Goal: Task Accomplishment & Management: Use online tool/utility

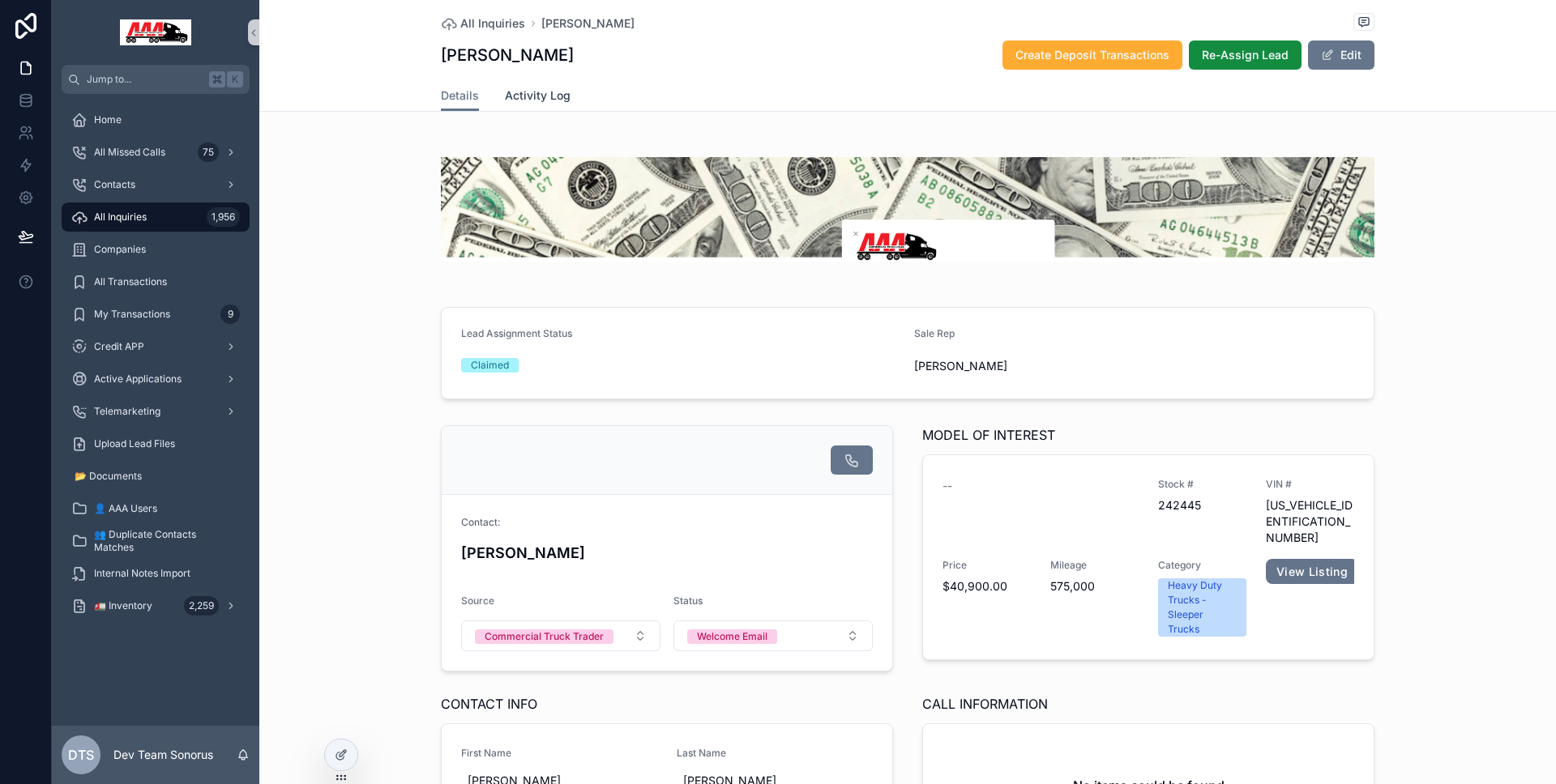
click at [550, 90] on span "Activity Log" at bounding box center [537, 95] width 66 height 16
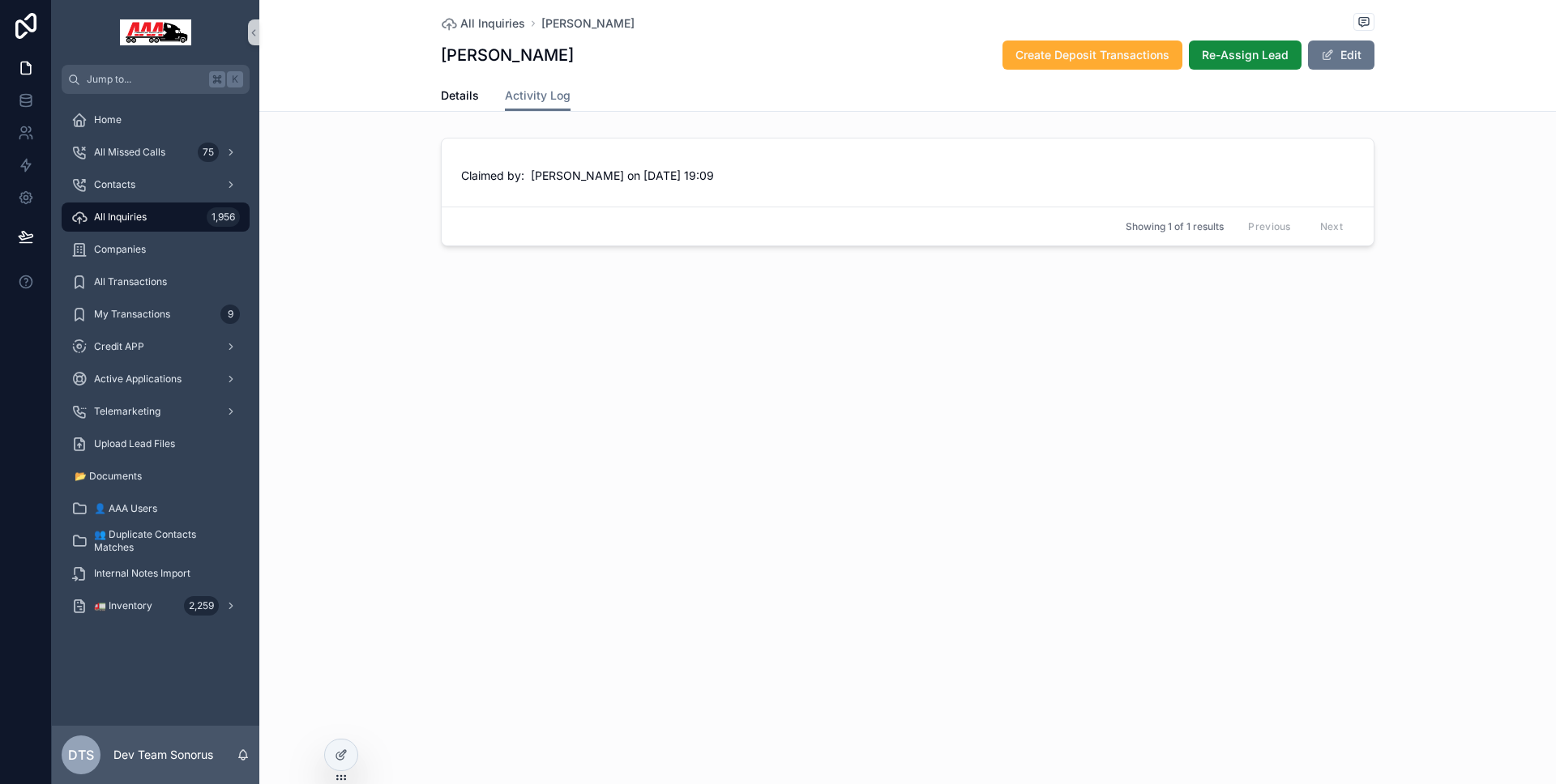
click at [485, 96] on div "Details Activity Log" at bounding box center [907, 95] width 933 height 31
click at [466, 99] on span "Details" at bounding box center [459, 95] width 38 height 16
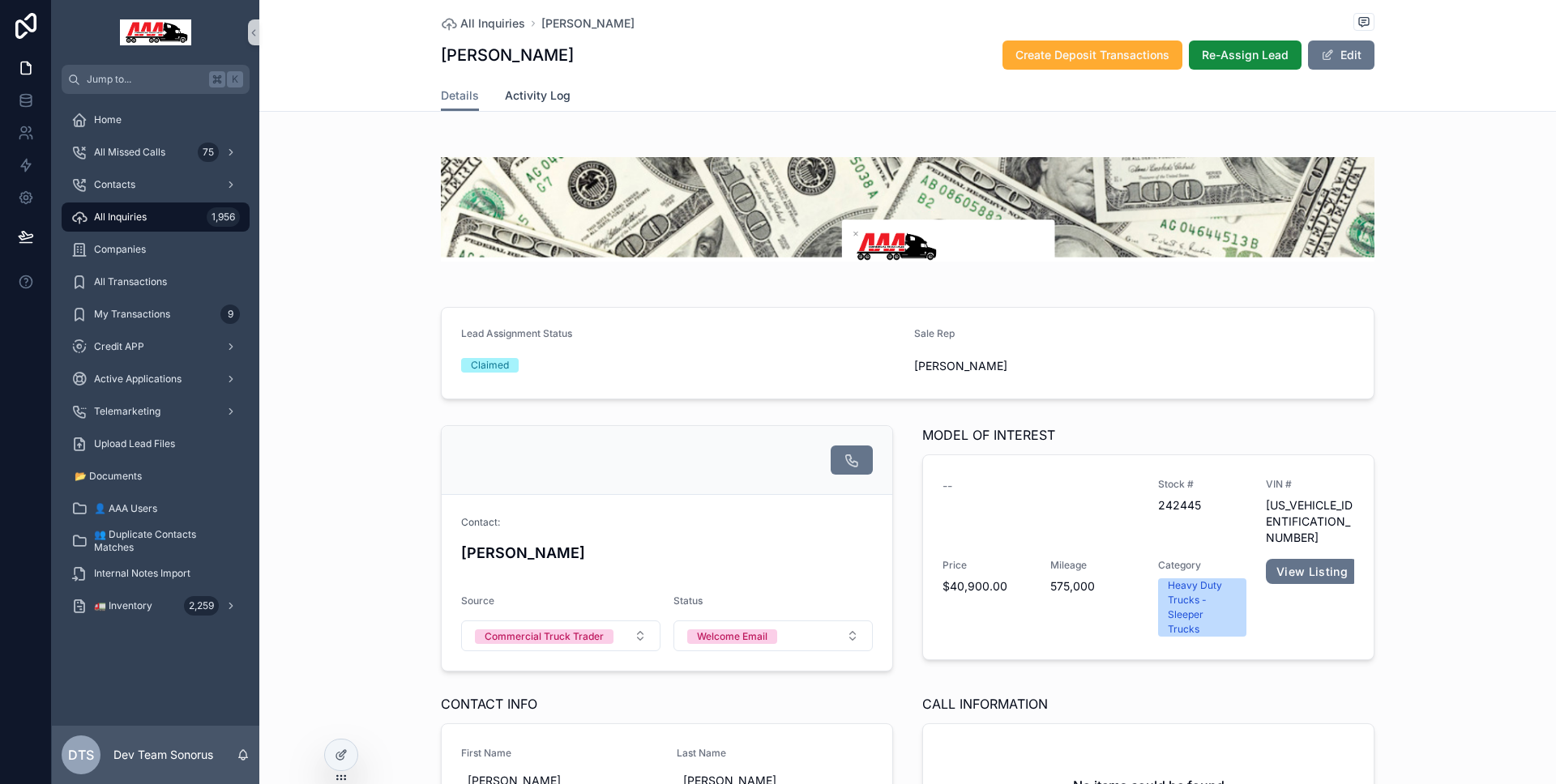
click at [514, 97] on span "Activity Log" at bounding box center [537, 95] width 66 height 16
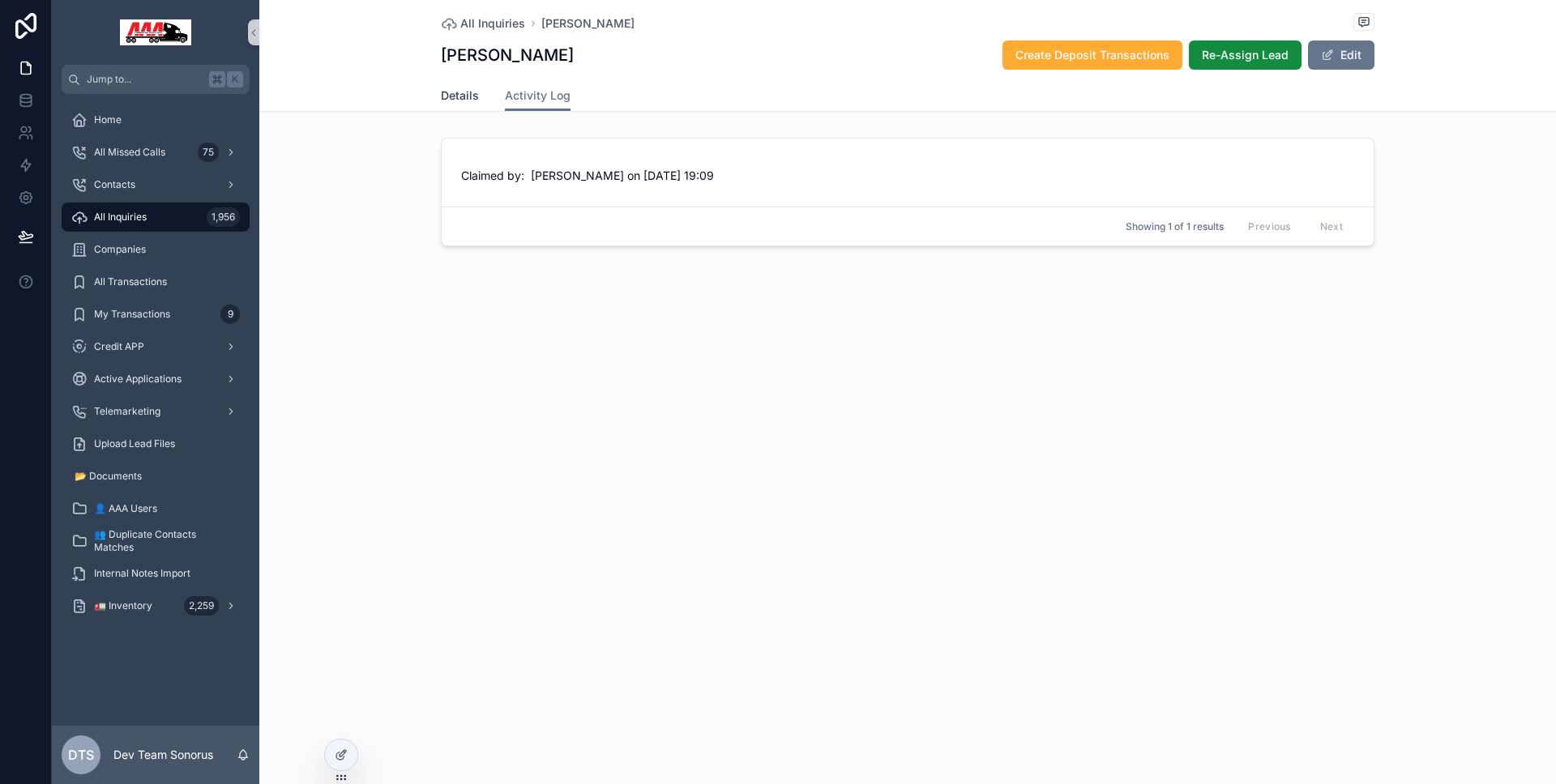
click at [465, 97] on span "Details" at bounding box center [459, 95] width 38 height 16
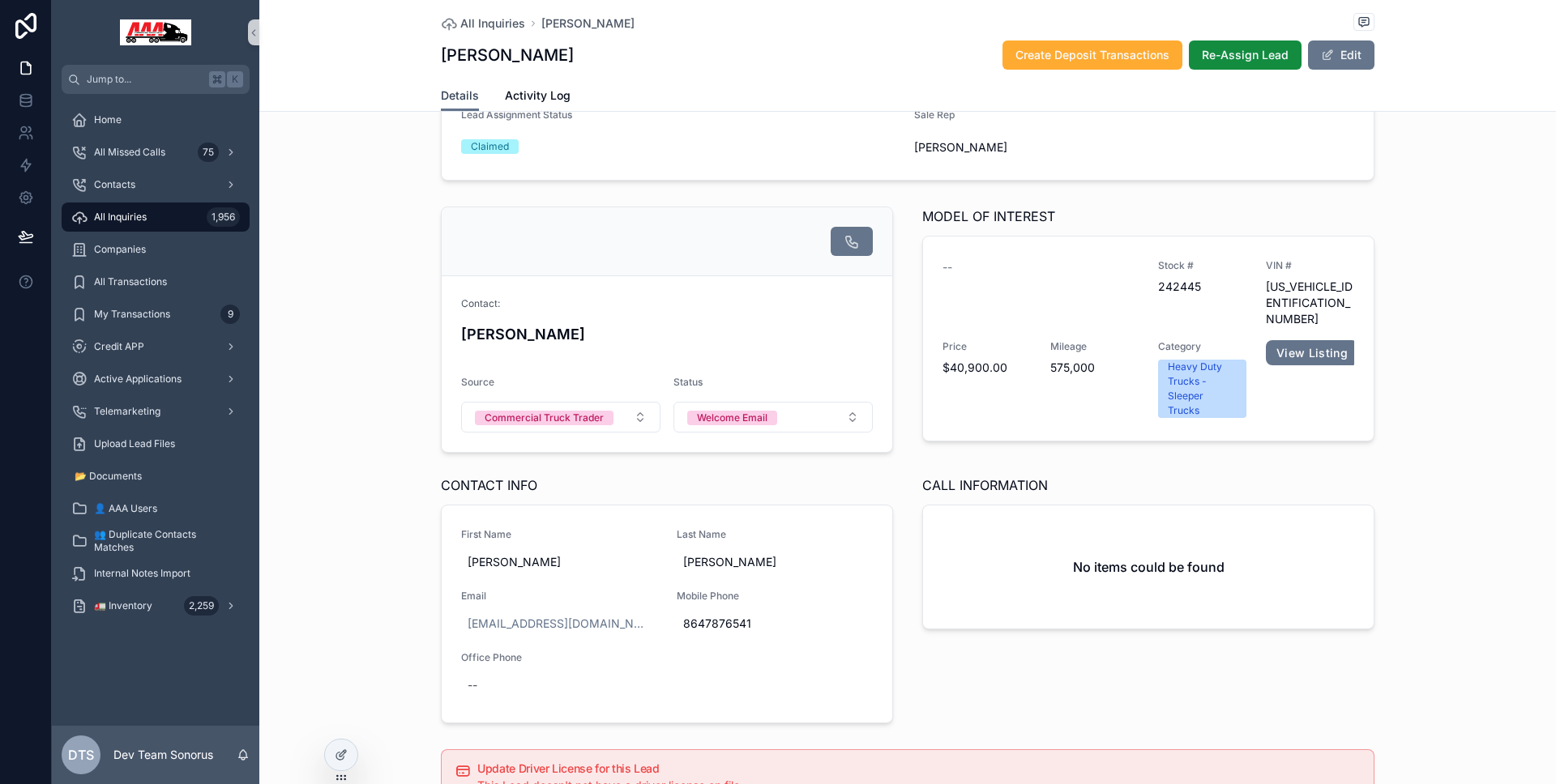
scroll to position [125, 0]
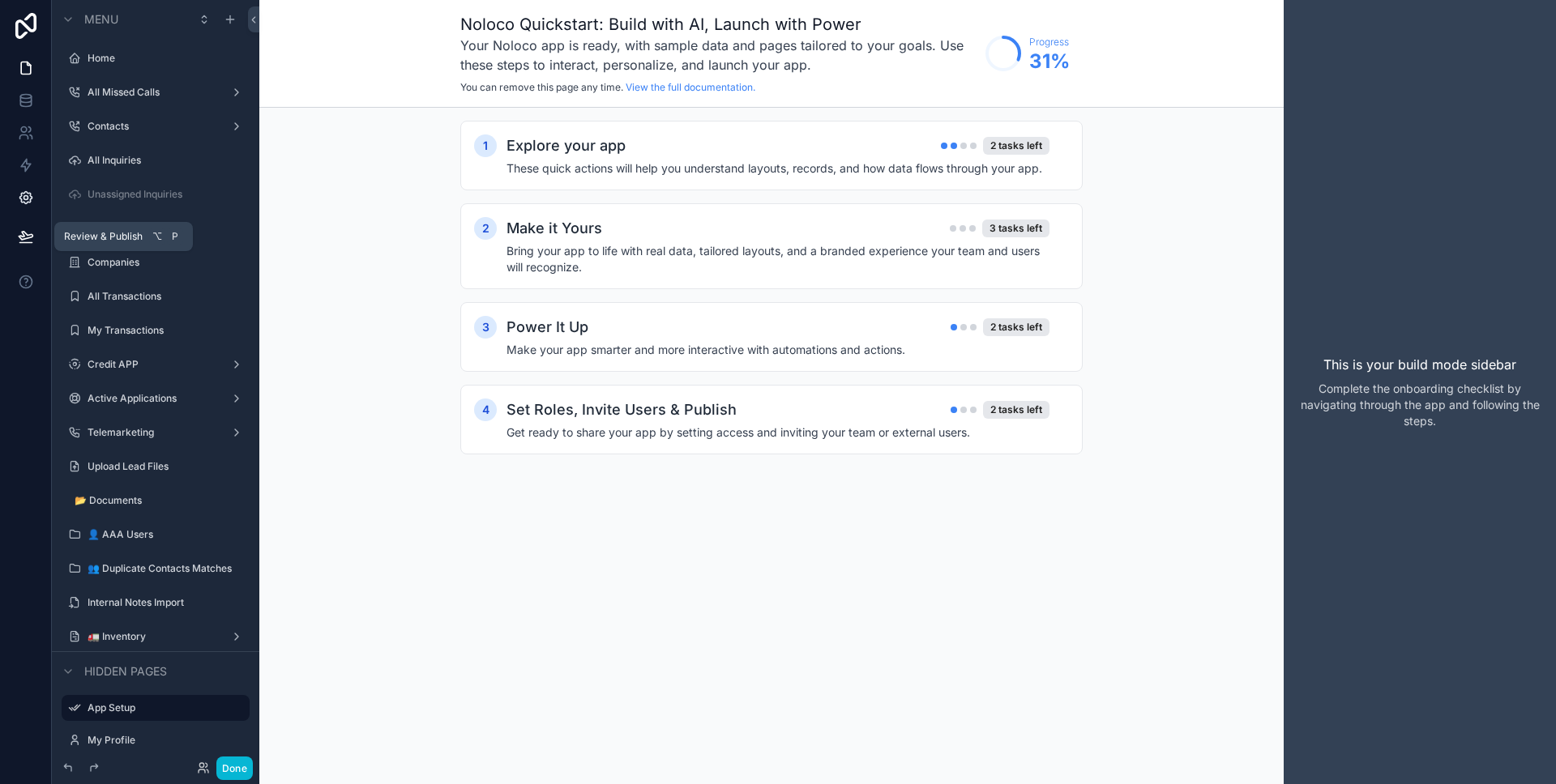
click at [20, 212] on link at bounding box center [25, 197] width 51 height 32
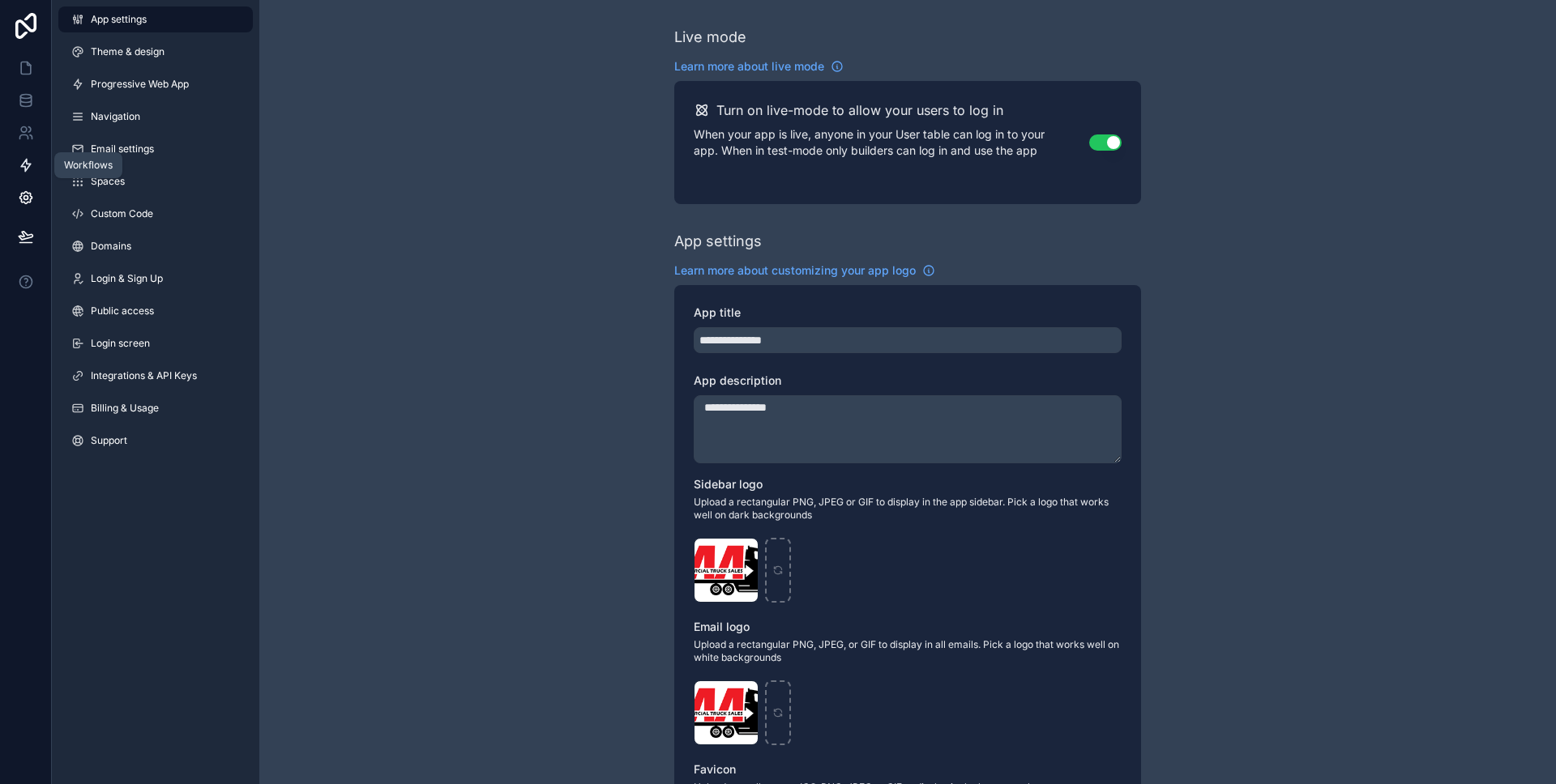
click at [30, 174] on link at bounding box center [25, 165] width 51 height 32
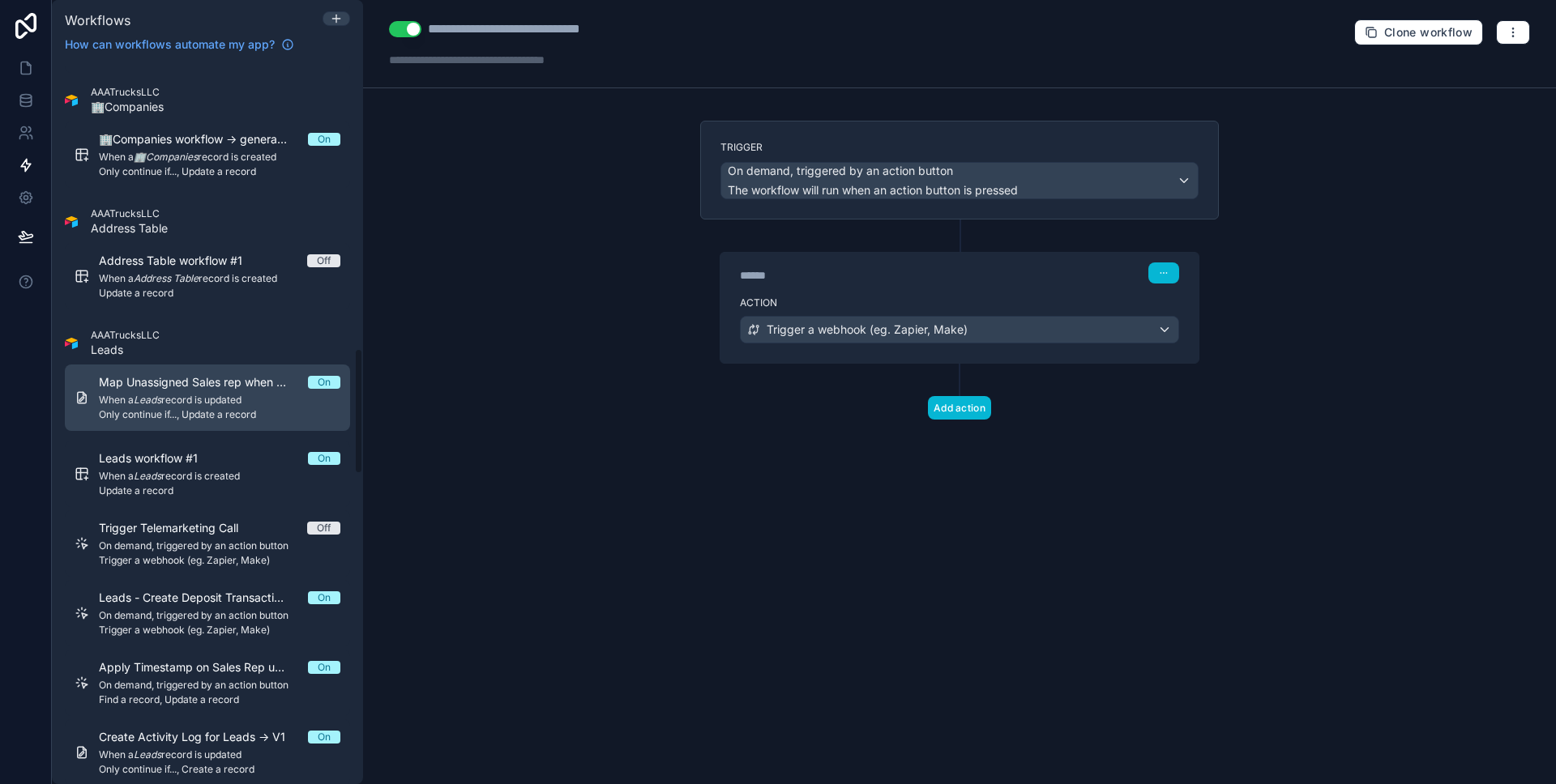
scroll to position [1801, 0]
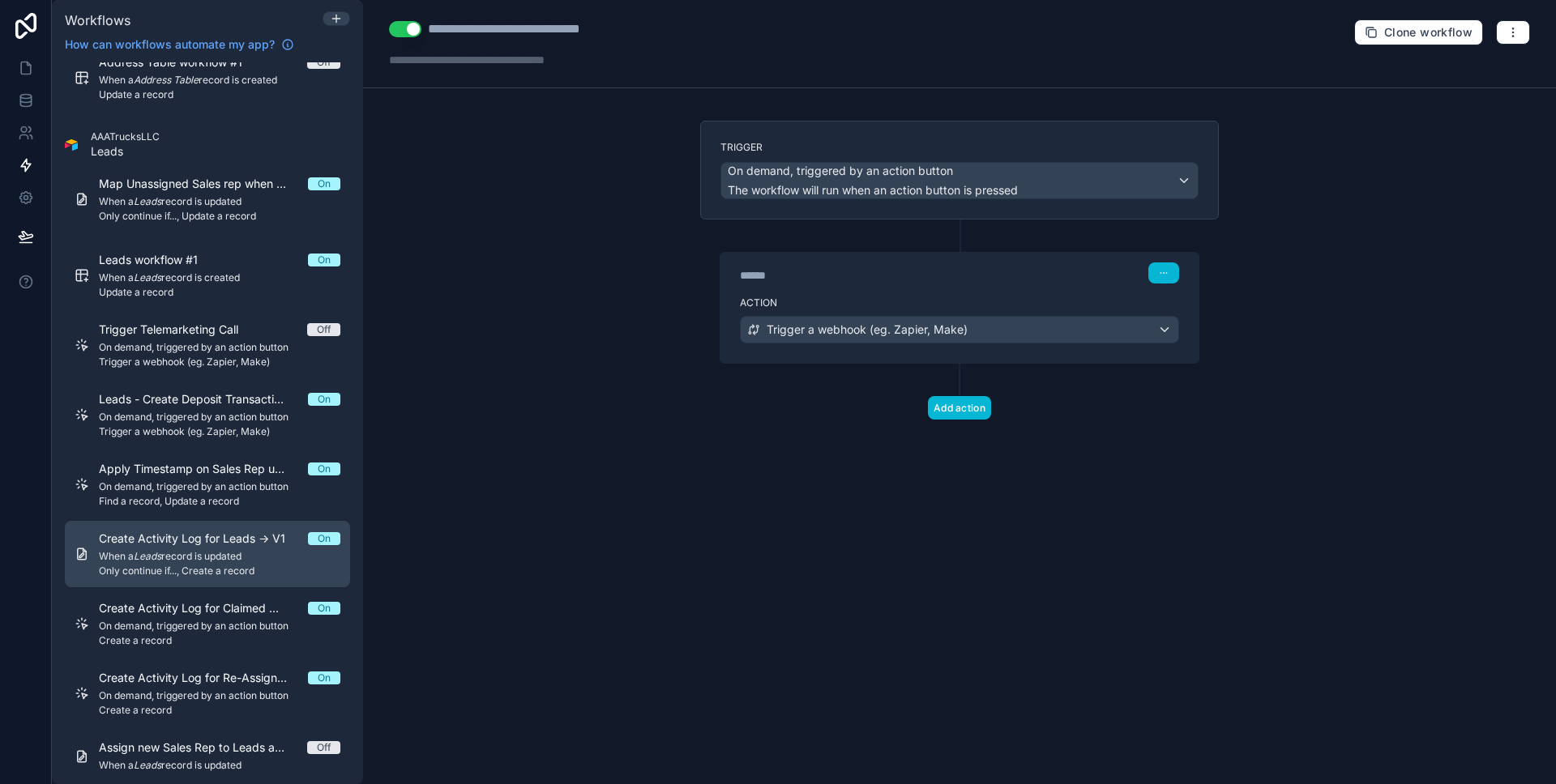
click at [243, 529] on link "Create Activity Log for Leads -> V1 On When a Leads record is updated Only cont…" at bounding box center [207, 553] width 286 height 67
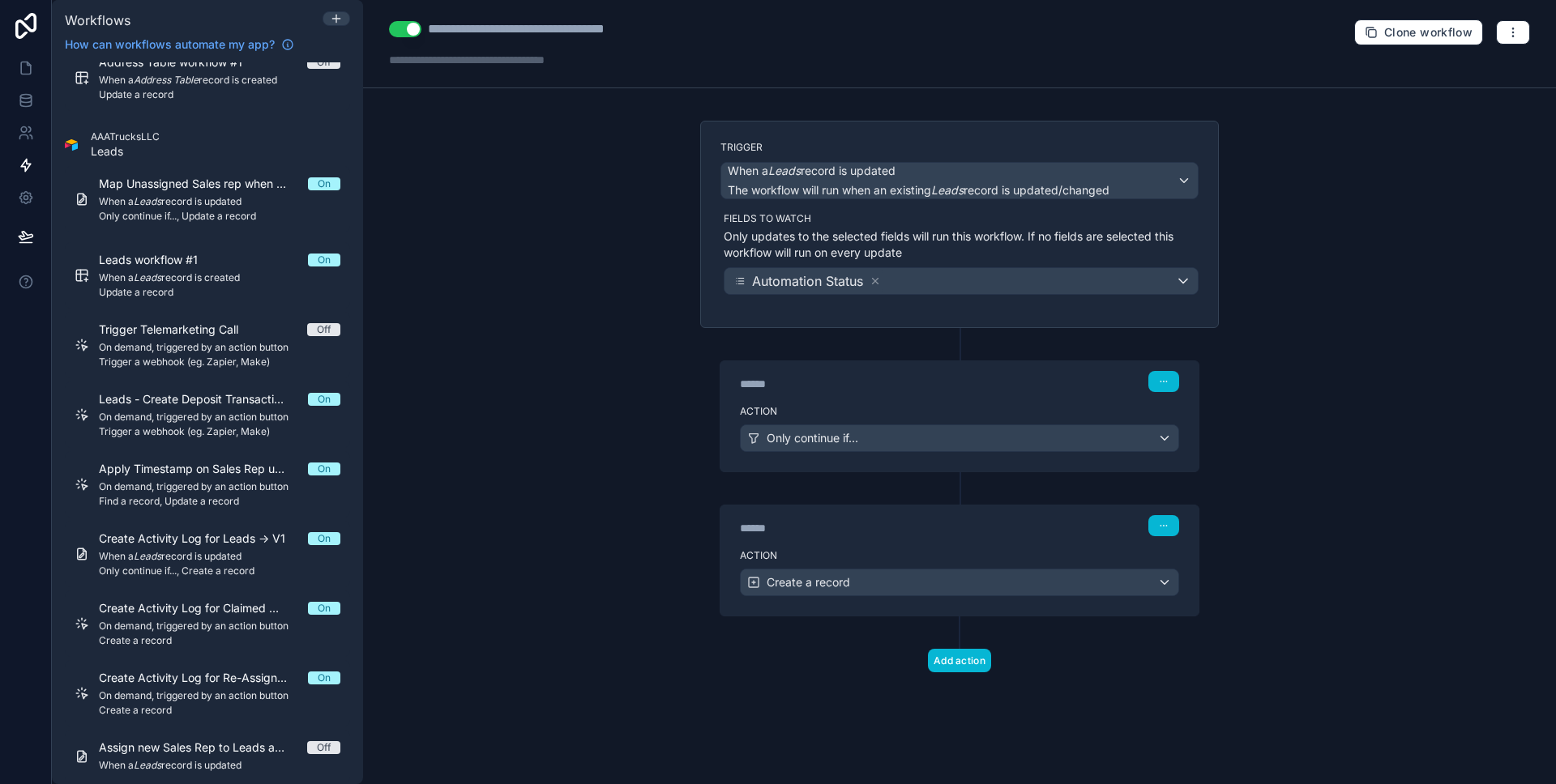
click at [874, 519] on div "****** Step 2" at bounding box center [959, 525] width 439 height 21
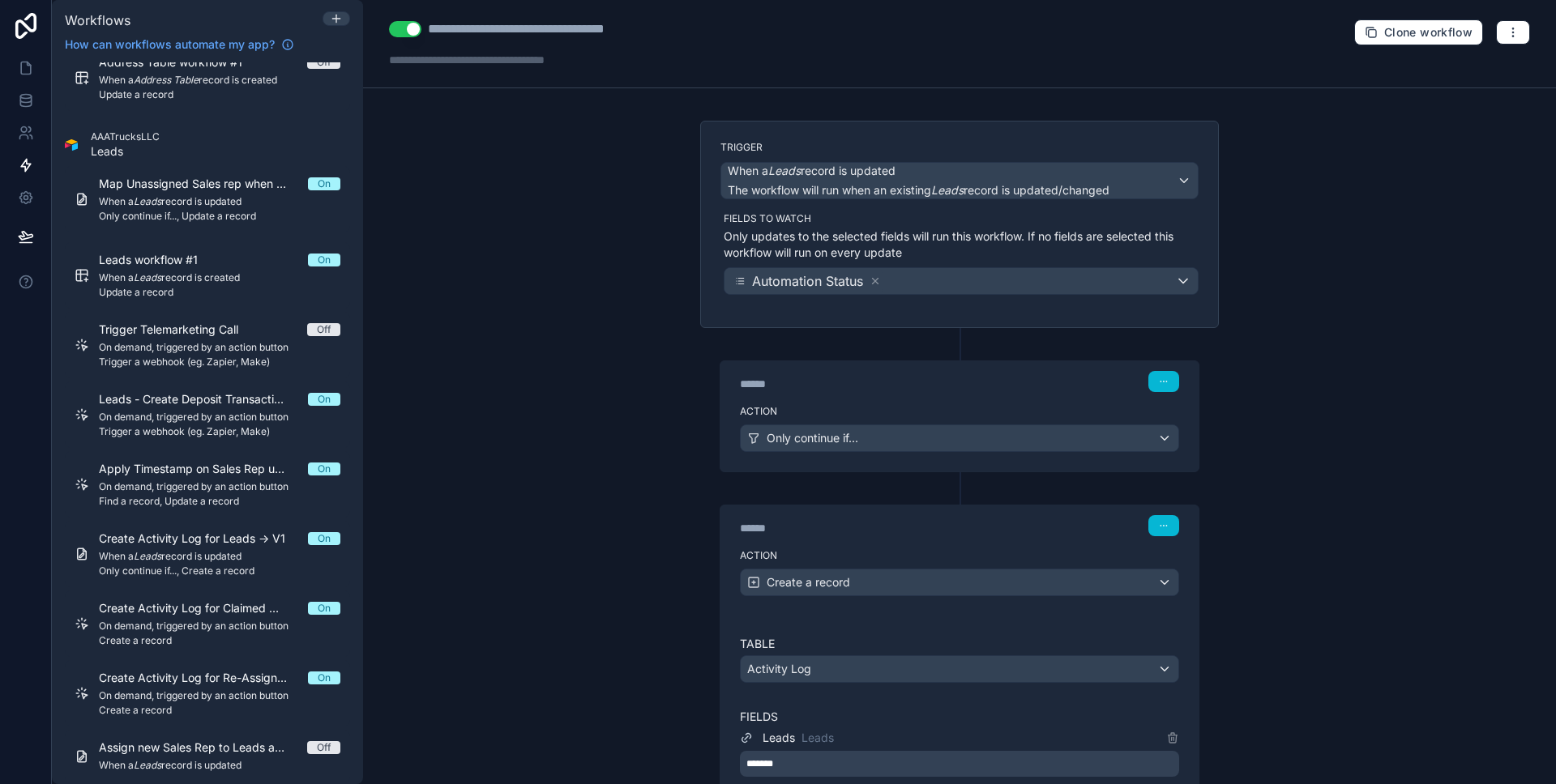
scroll to position [313, 0]
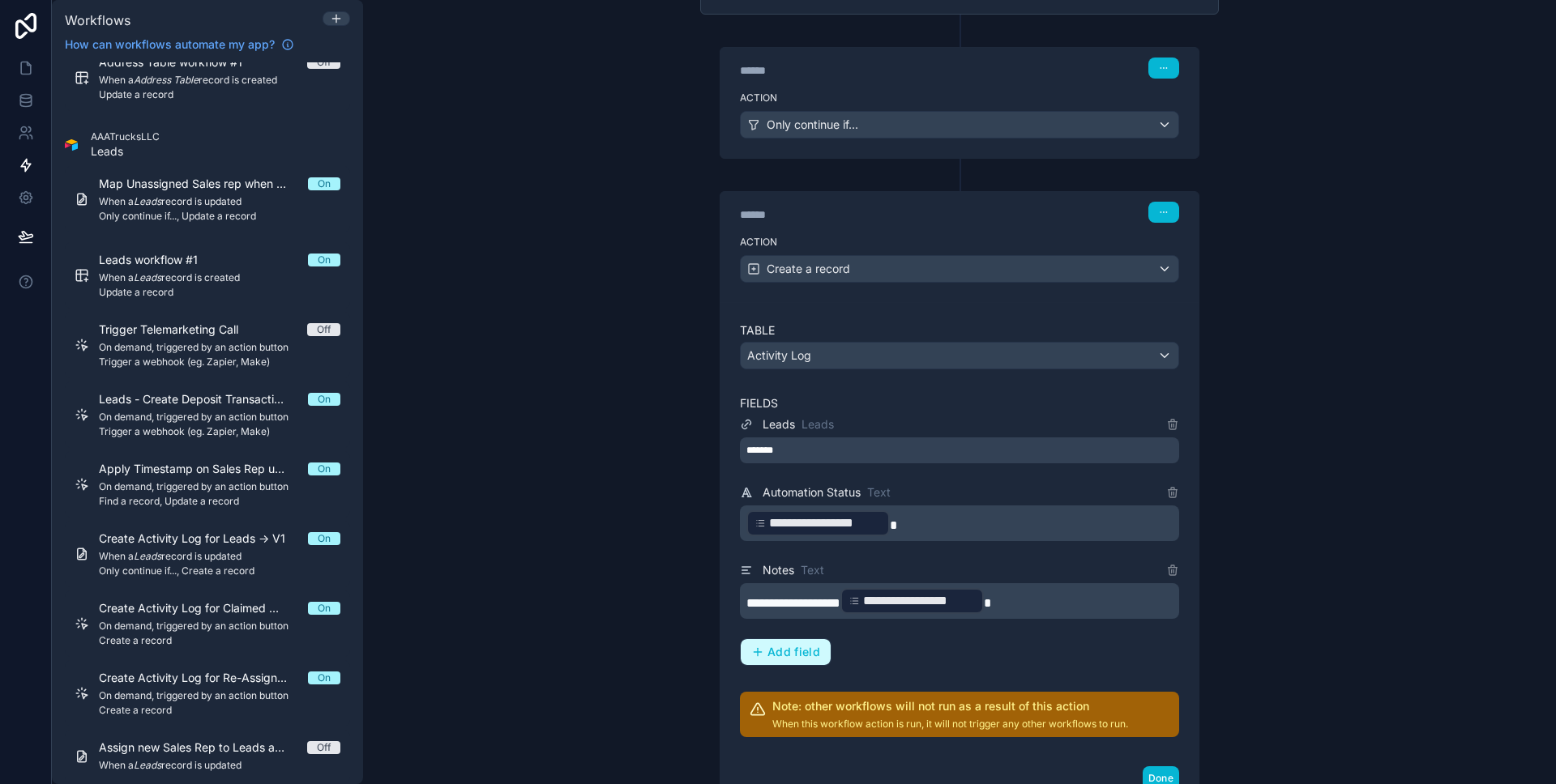
click at [809, 652] on span "Add field" at bounding box center [794, 652] width 53 height 14
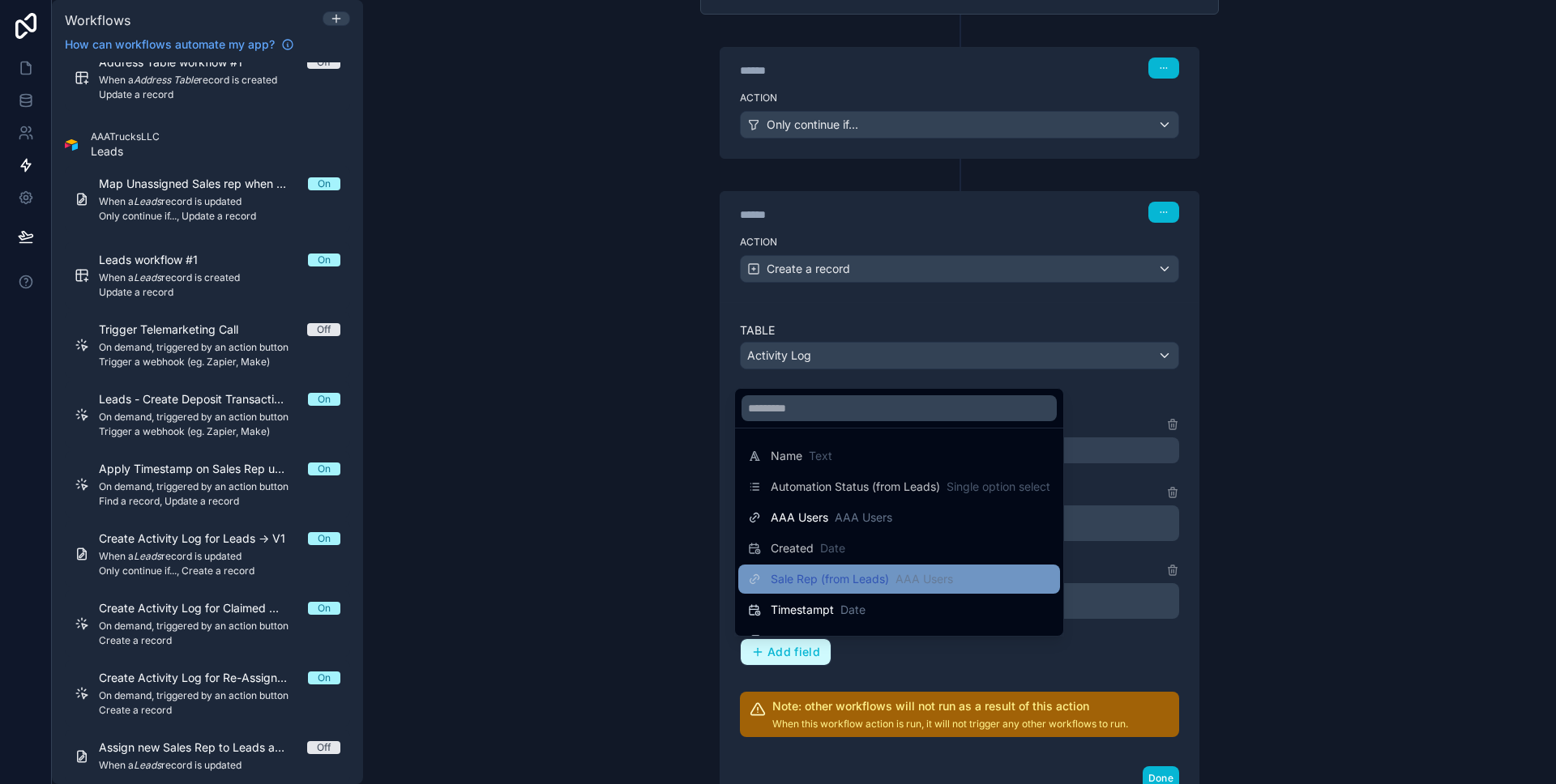
scroll to position [23, 0]
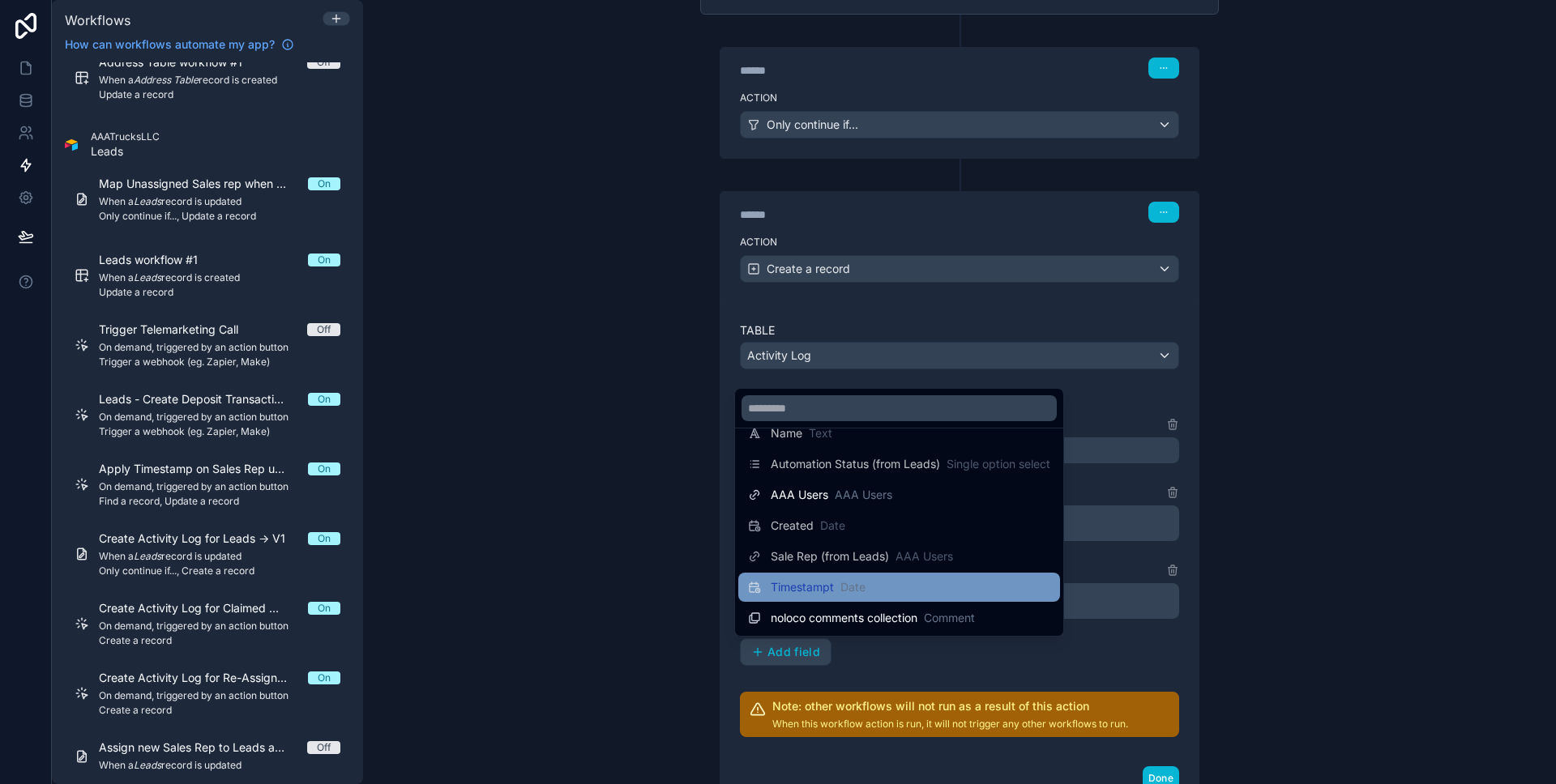
click at [959, 578] on div "Timestampt Date" at bounding box center [899, 587] width 302 height 19
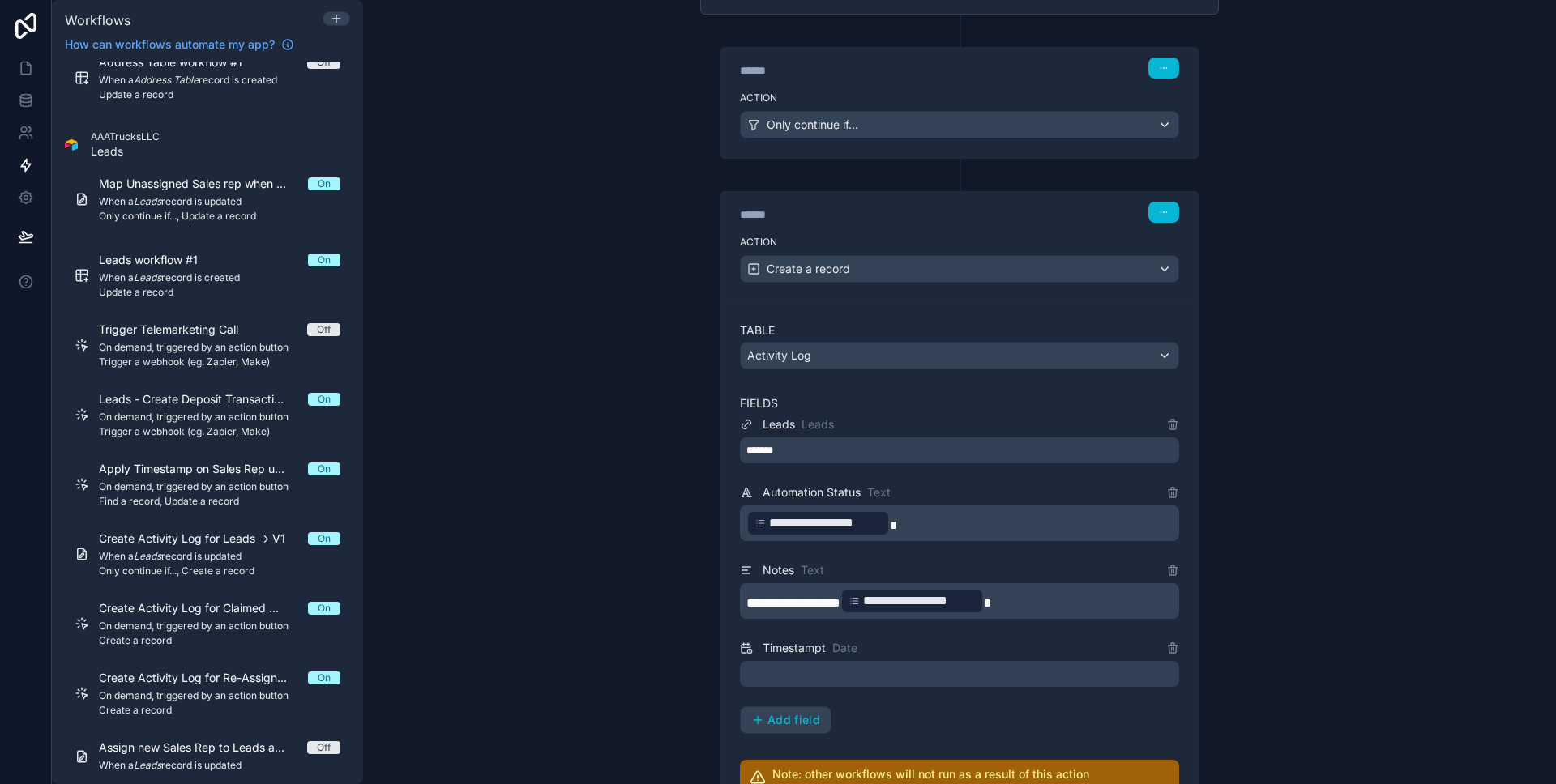
click at [852, 661] on div at bounding box center [959, 674] width 439 height 26
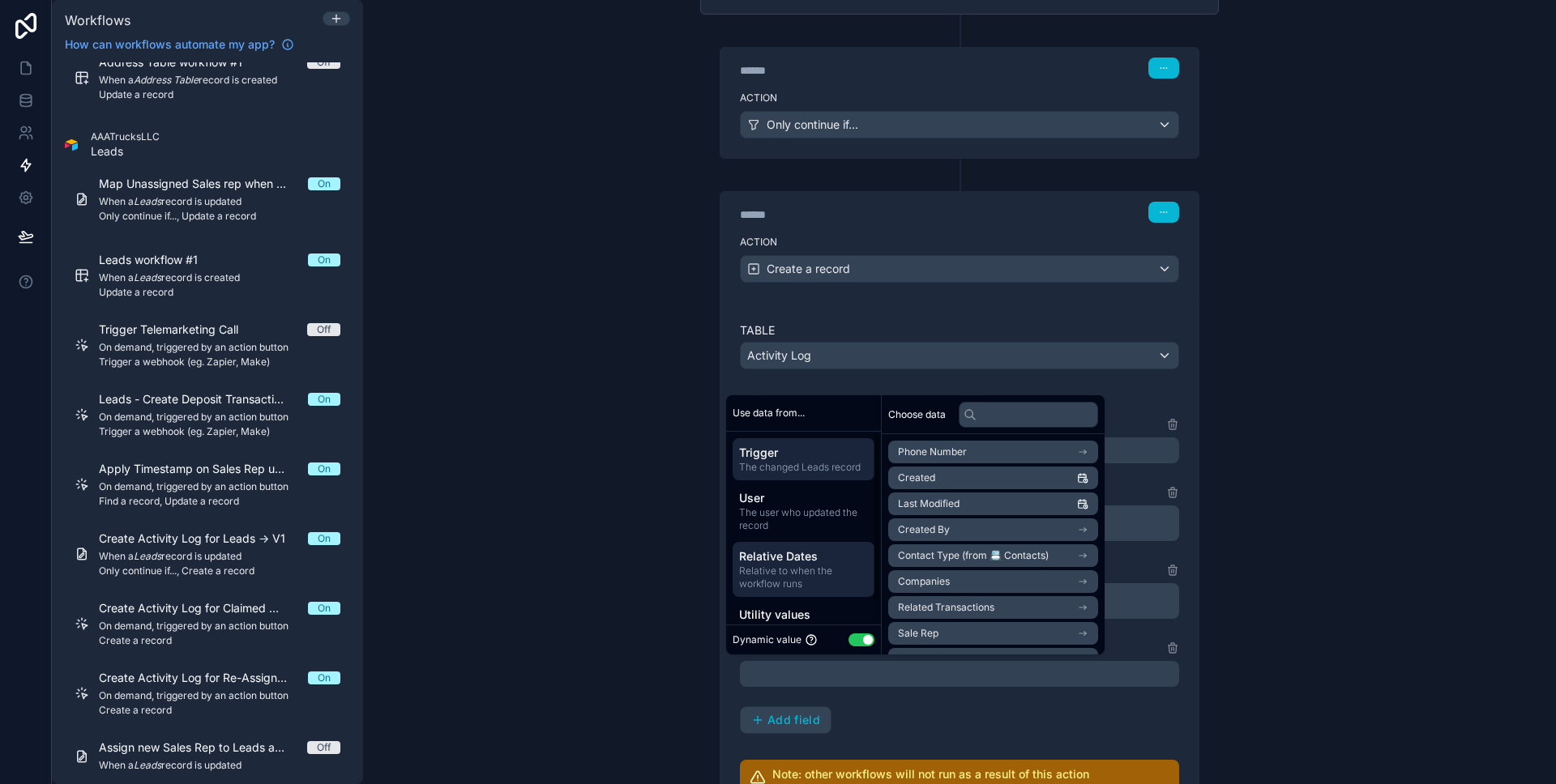
click at [828, 565] on span "Relative to when the workflow runs" at bounding box center [803, 577] width 129 height 26
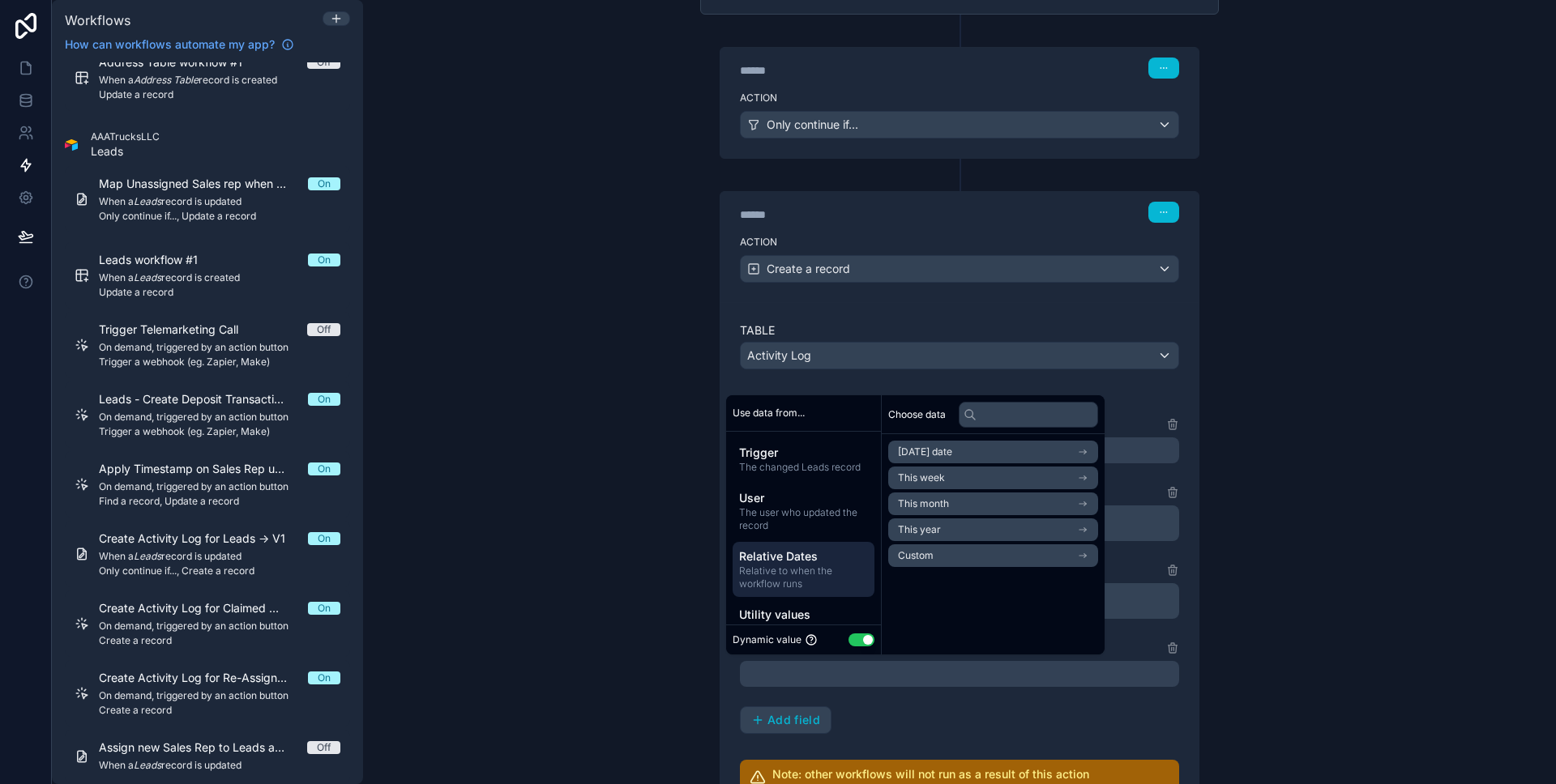
click at [944, 445] on span "[DATE] date" at bounding box center [925, 451] width 54 height 13
click at [936, 481] on li "Now" at bounding box center [992, 481] width 210 height 23
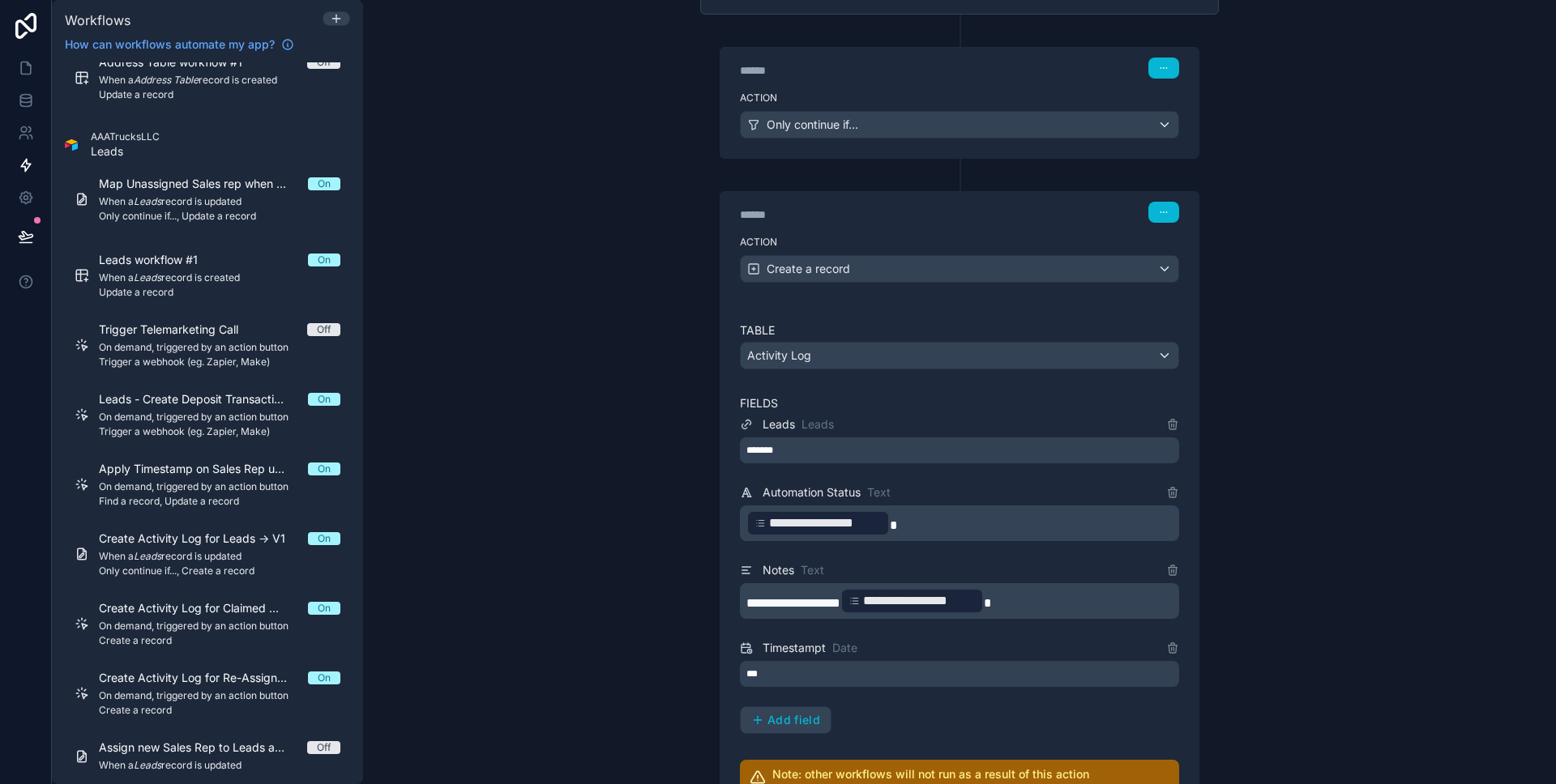
click at [606, 541] on div "**********" at bounding box center [960, 392] width 1193 height 784
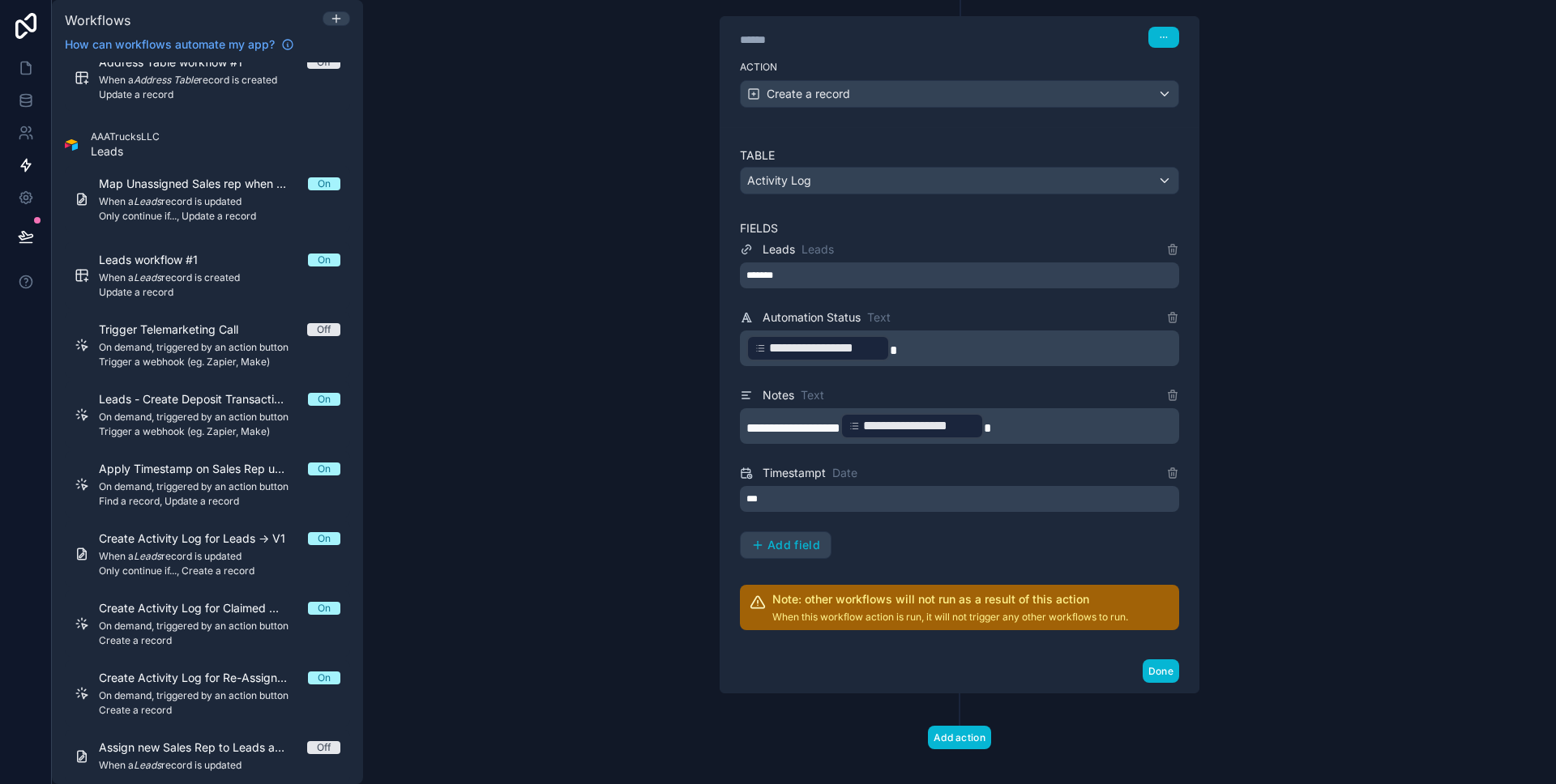
scroll to position [505, 0]
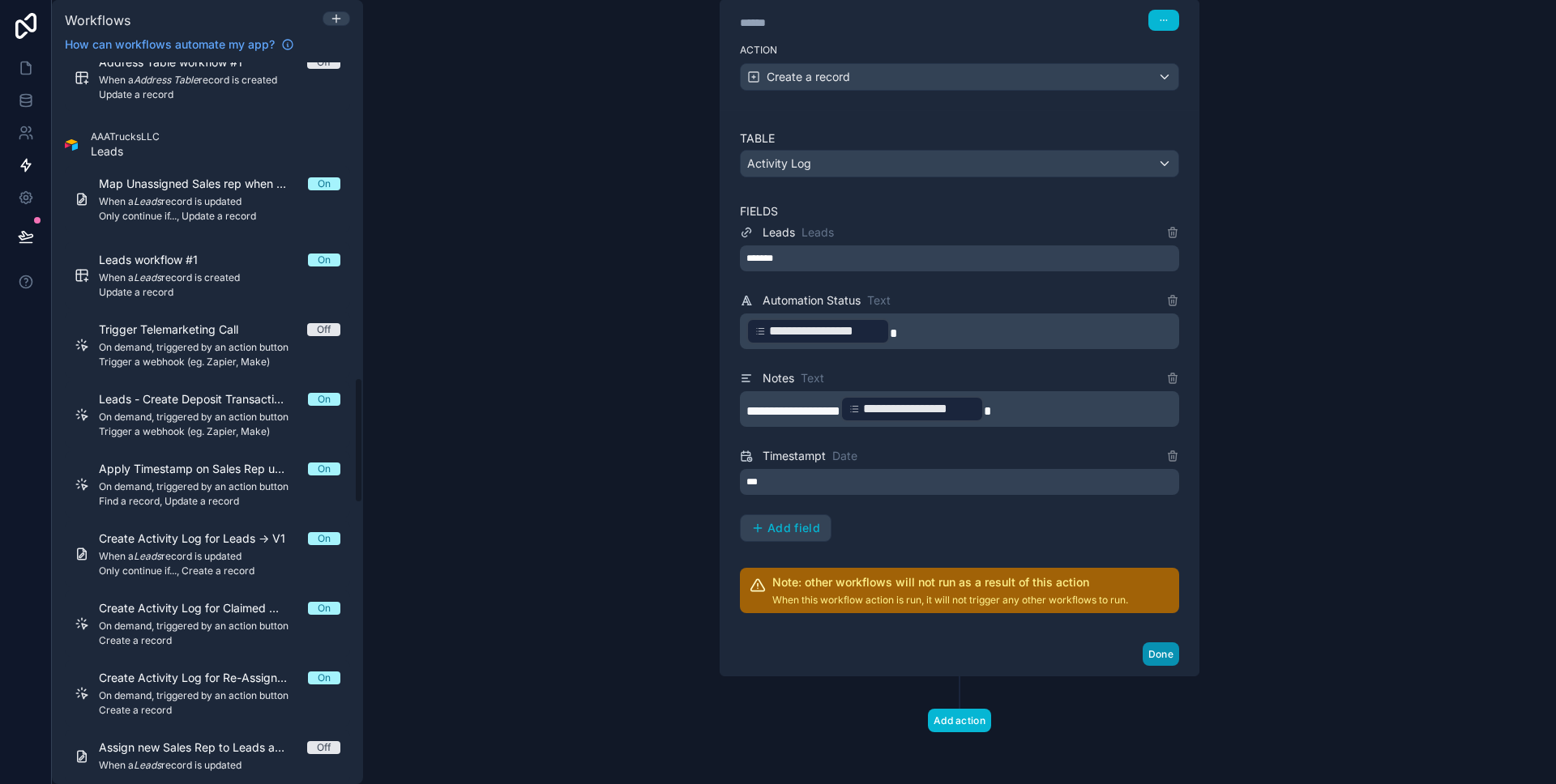
click at [1157, 660] on button "Done" at bounding box center [1160, 654] width 36 height 24
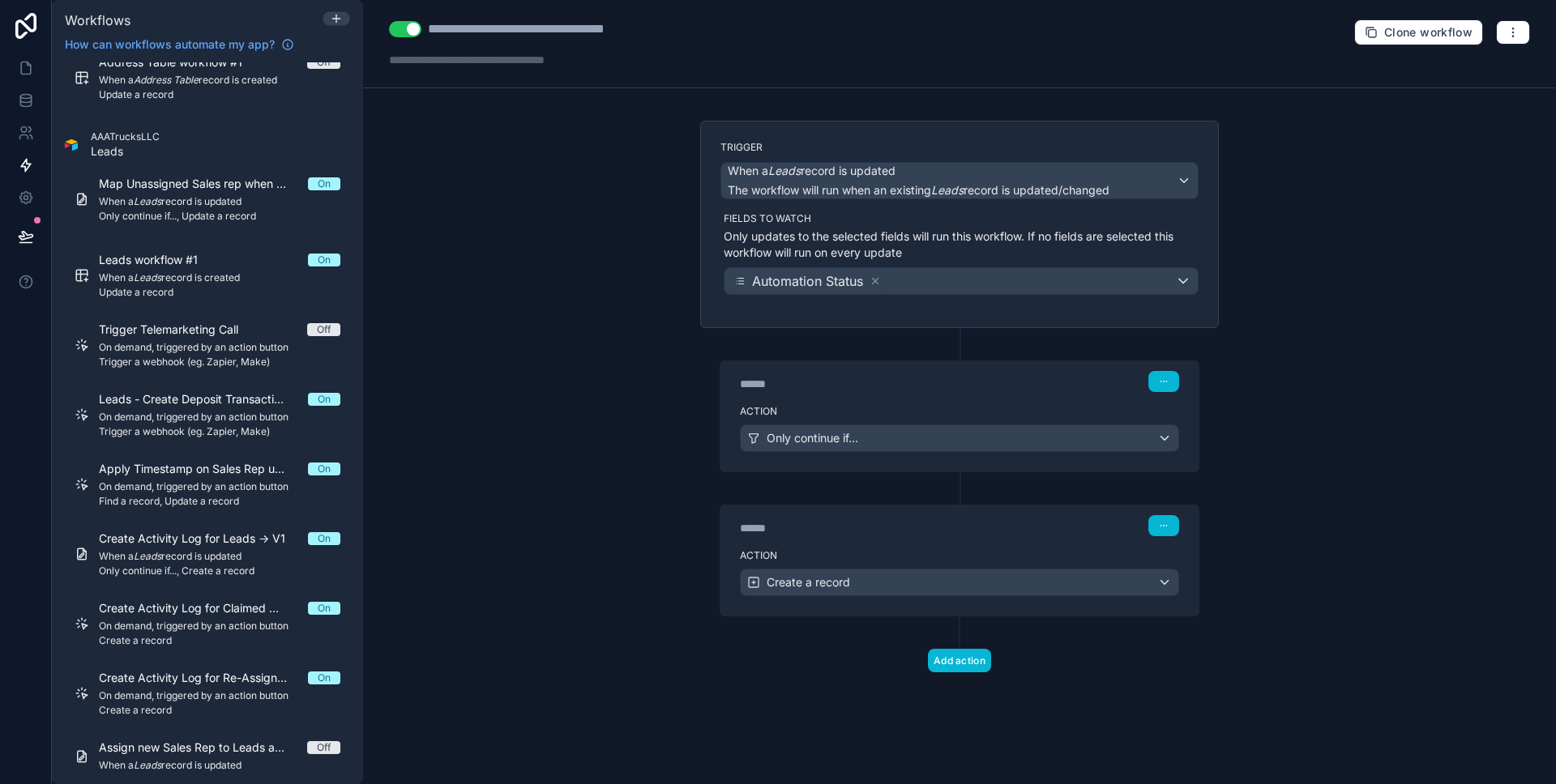
scroll to position [0, 0]
click at [24, 239] on icon at bounding box center [25, 236] width 13 height 8
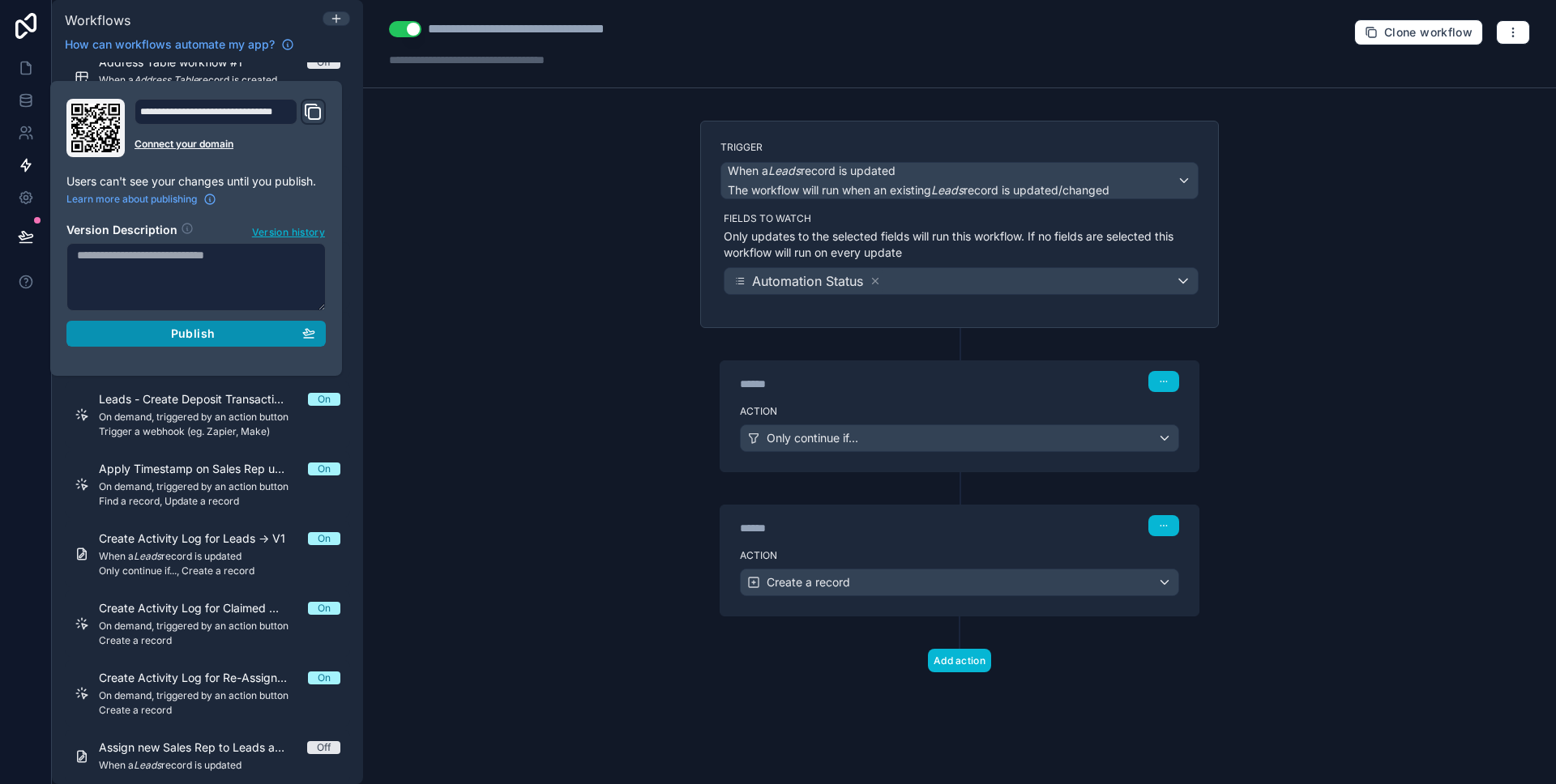
click at [122, 325] on button "Publish" at bounding box center [196, 333] width 259 height 26
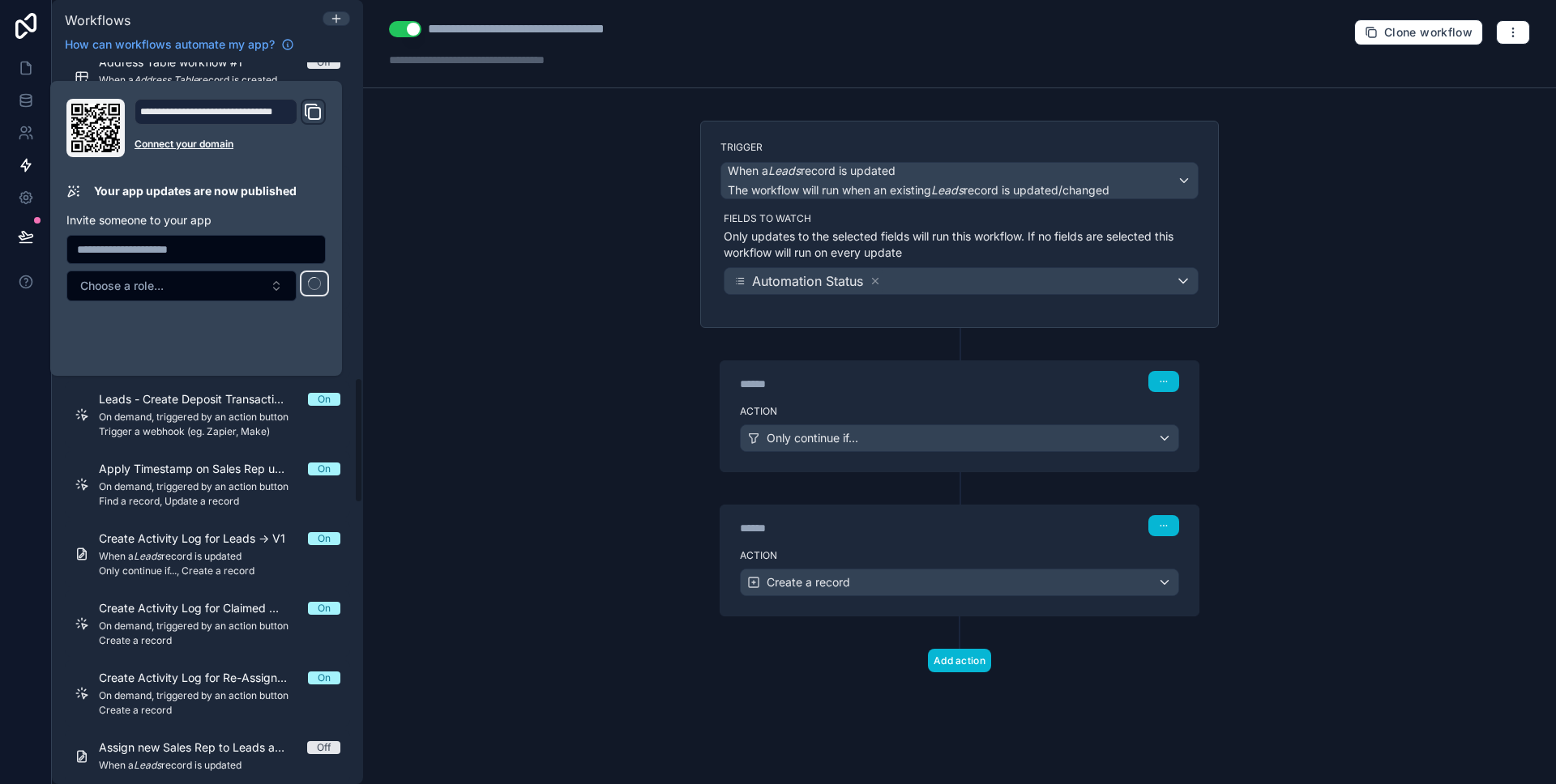
click at [513, 318] on div "**********" at bounding box center [960, 392] width 1193 height 784
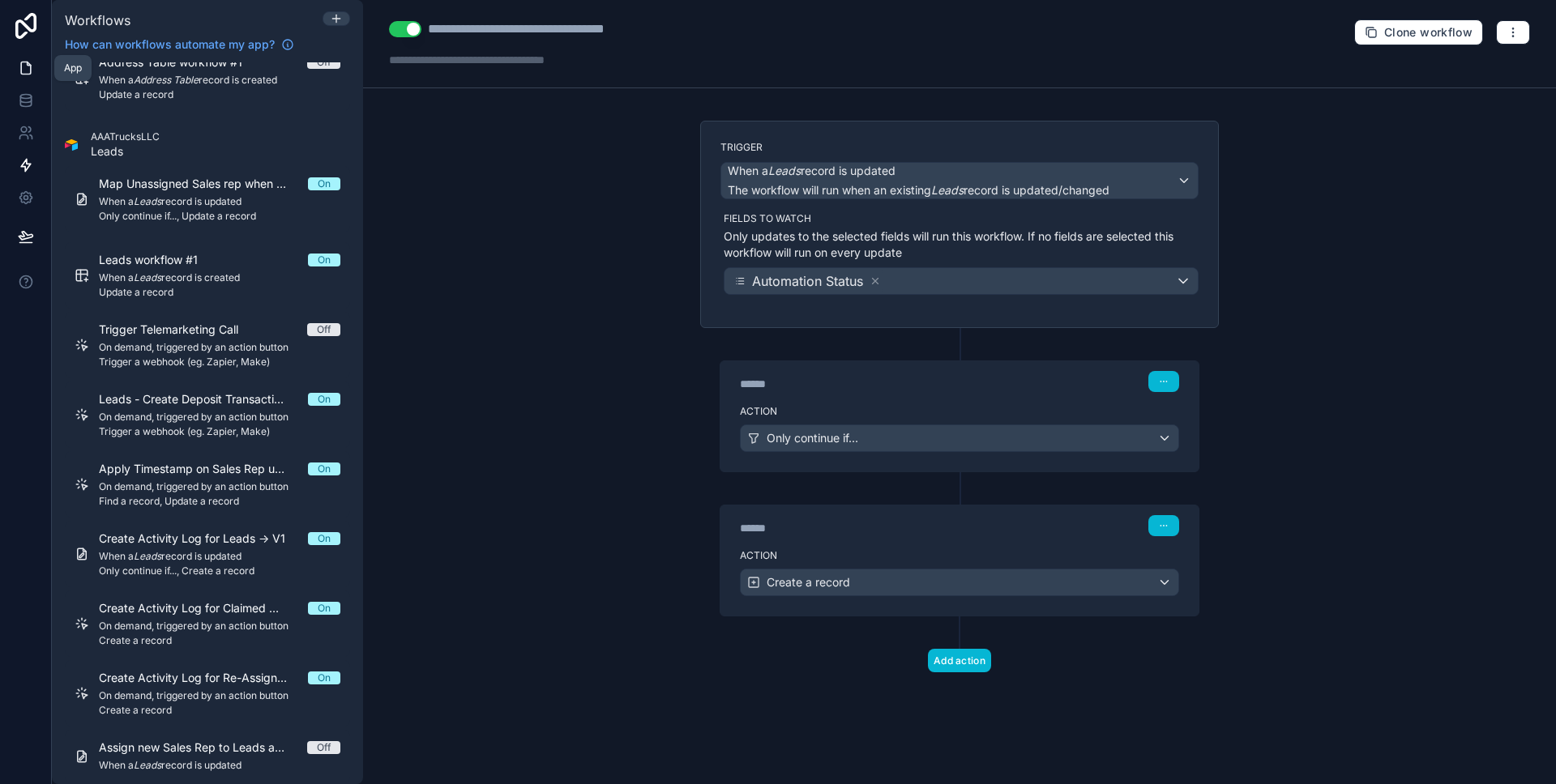
click at [19, 63] on icon at bounding box center [25, 67] width 16 height 16
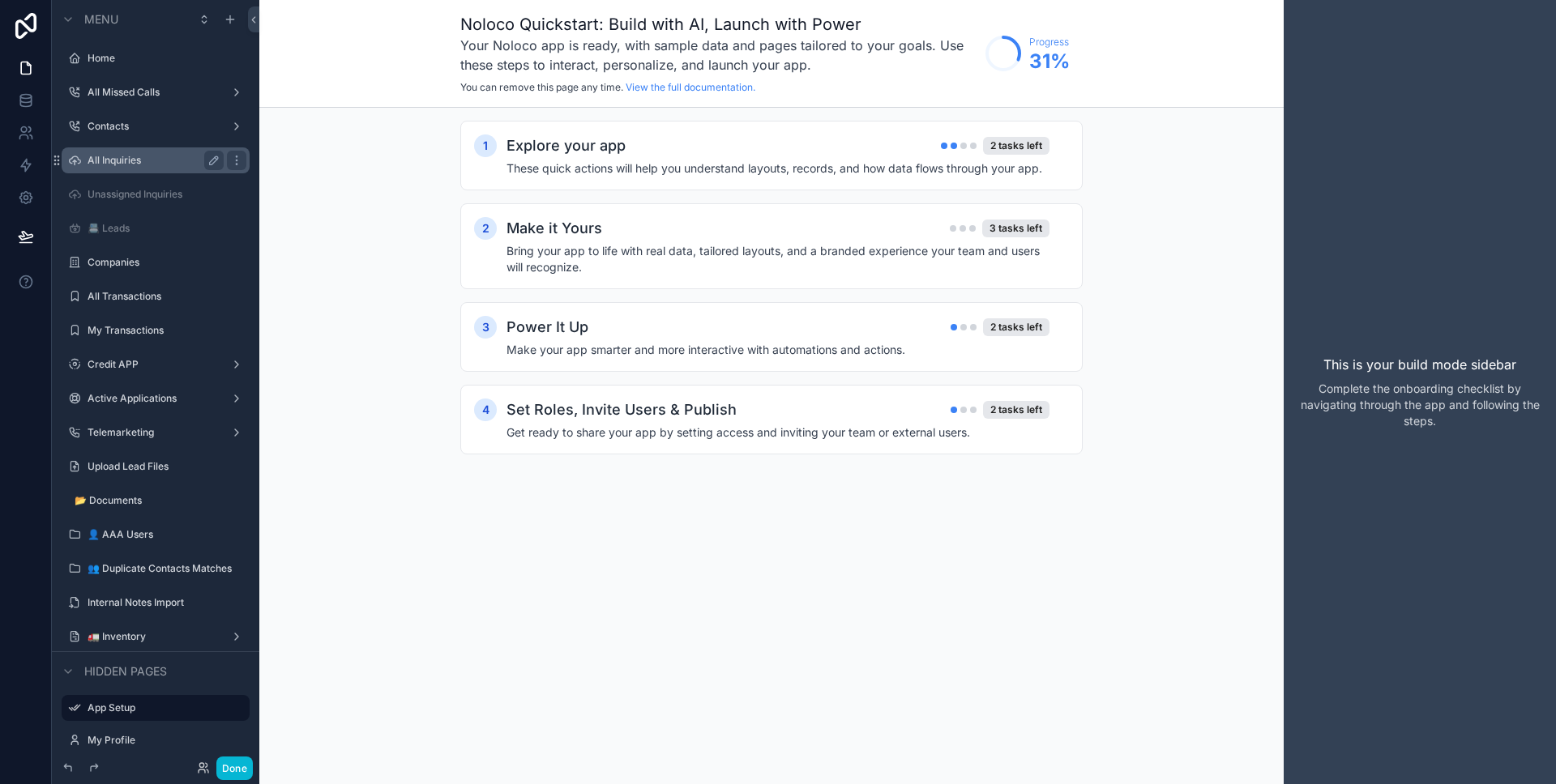
click at [136, 154] on label "All Inquiries" at bounding box center [152, 160] width 130 height 13
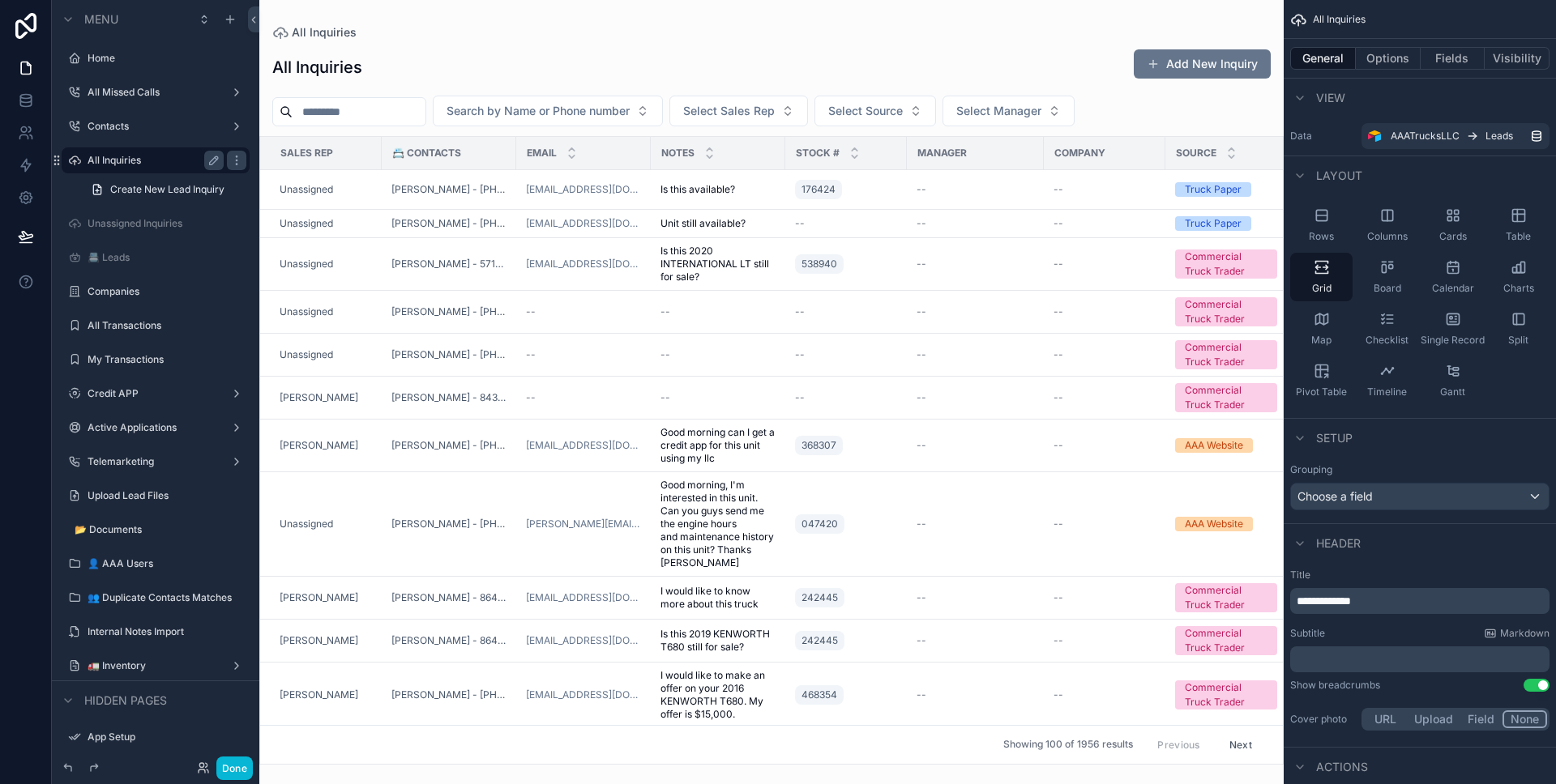
click at [375, 440] on div "scrollable content" at bounding box center [772, 392] width 1024 height 784
click at [373, 440] on td "[PERSON_NAME]" at bounding box center [321, 445] width 121 height 53
click at [371, 442] on div "[PERSON_NAME]" at bounding box center [326, 445] width 93 height 13
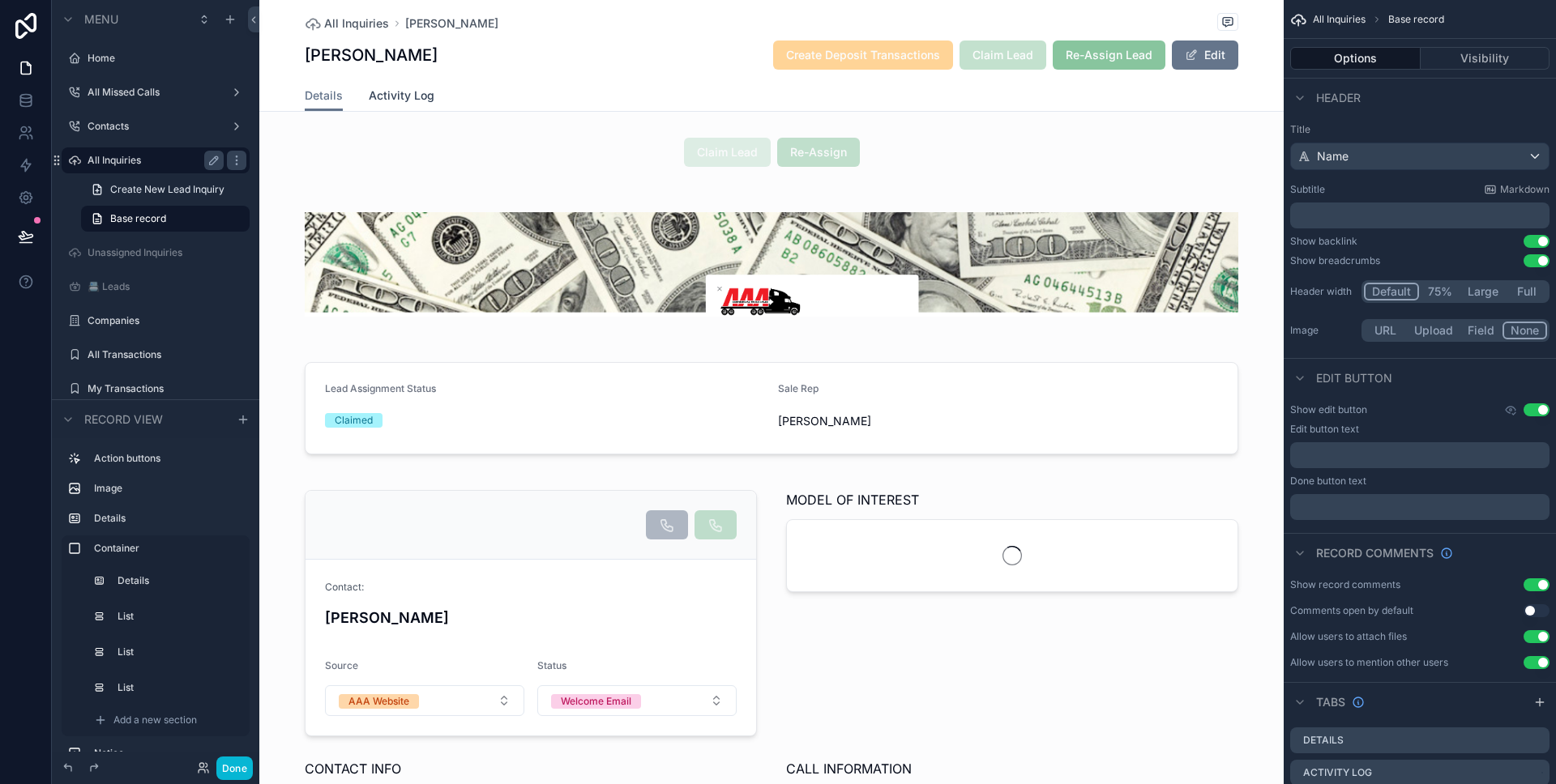
click at [400, 104] on link "Activity Log" at bounding box center [402, 97] width 66 height 32
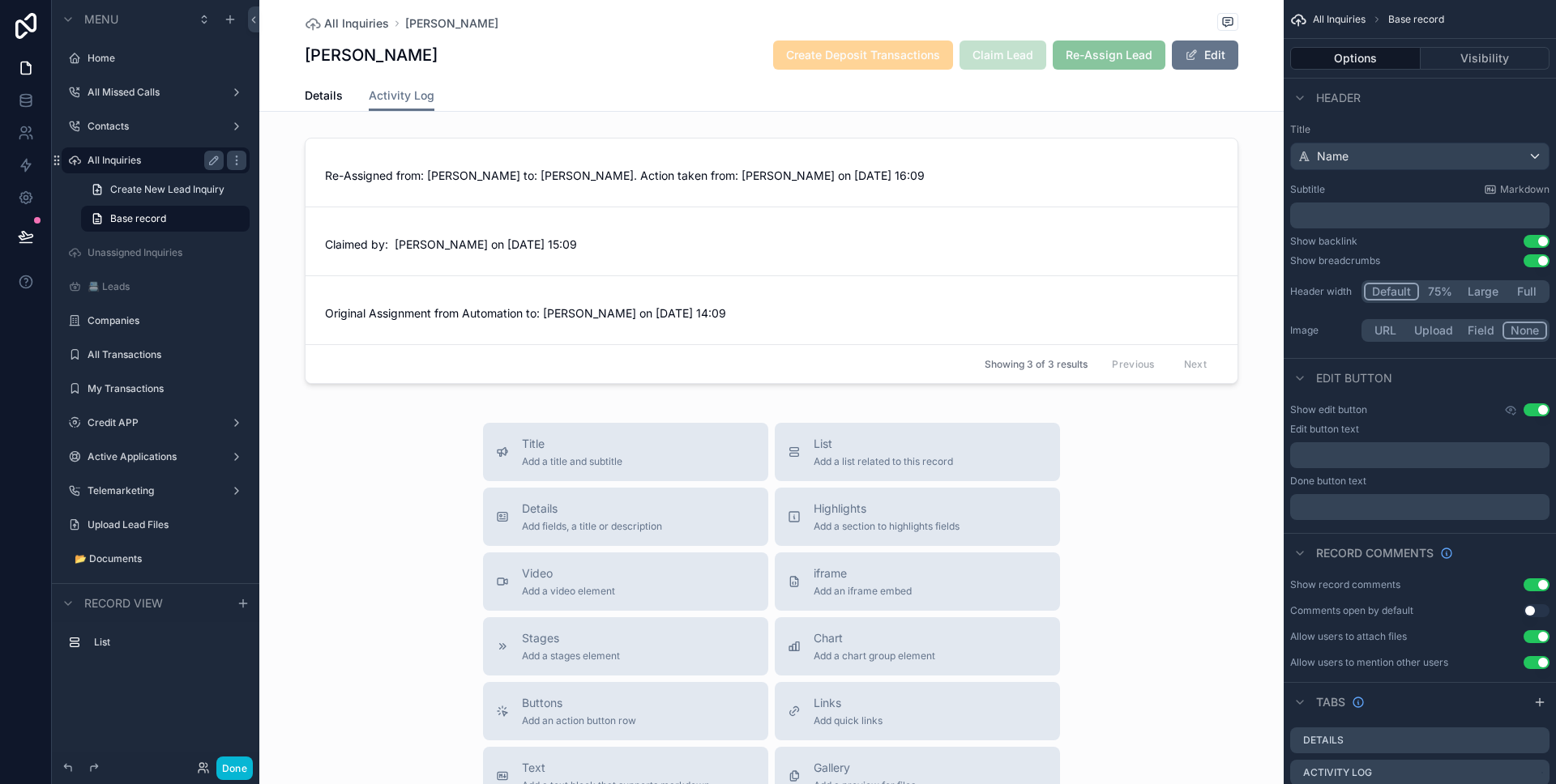
click at [532, 74] on div "All Inquiries [PERSON_NAME] jr [PERSON_NAME] jr Create Deposit Transactions Cla…" at bounding box center [772, 40] width 933 height 80
click at [323, 102] on span "Details" at bounding box center [323, 95] width 38 height 16
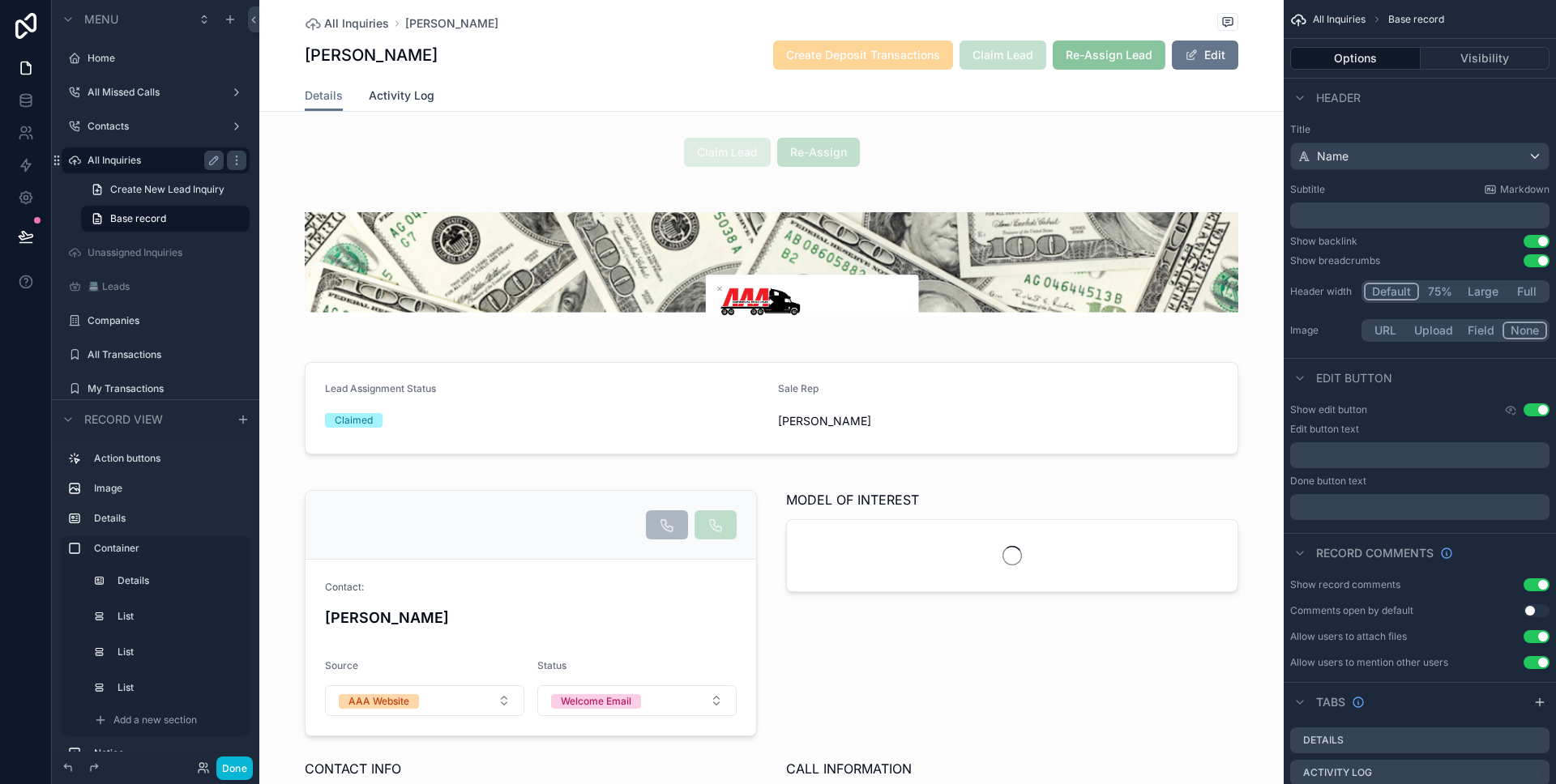
click at [392, 96] on span "Activity Log" at bounding box center [402, 95] width 66 height 16
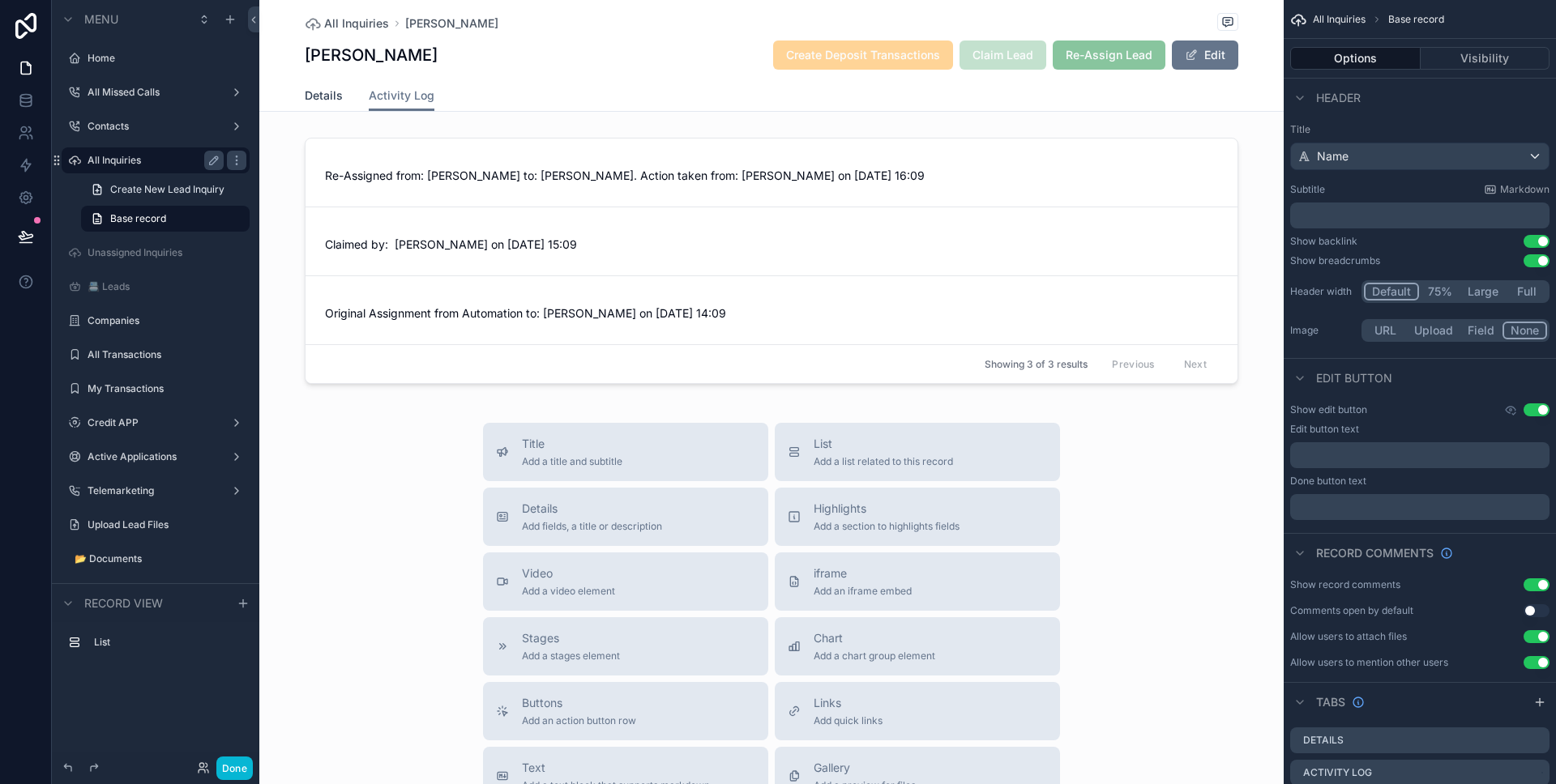
click at [331, 98] on span "Details" at bounding box center [323, 95] width 38 height 16
